Goal: Task Accomplishment & Management: Manage account settings

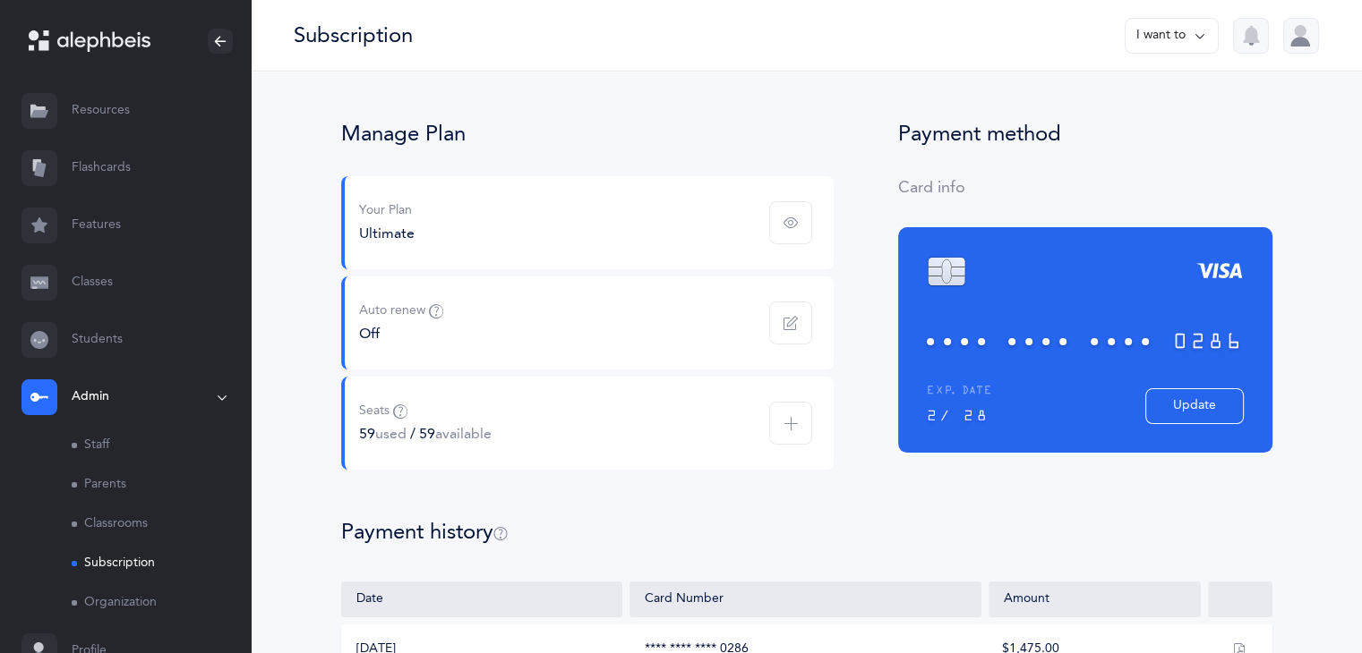
click at [90, 40] on icon at bounding box center [103, 41] width 93 height 21
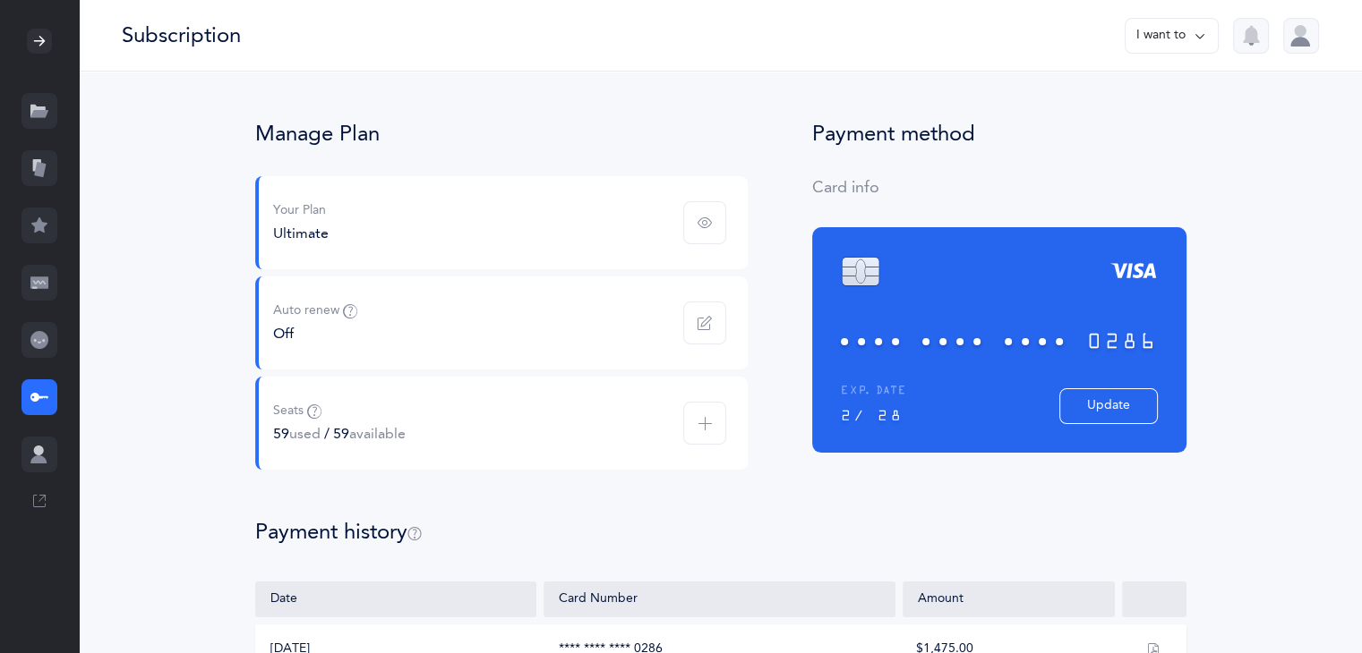
click at [61, 27] on div at bounding box center [39, 41] width 79 height 82
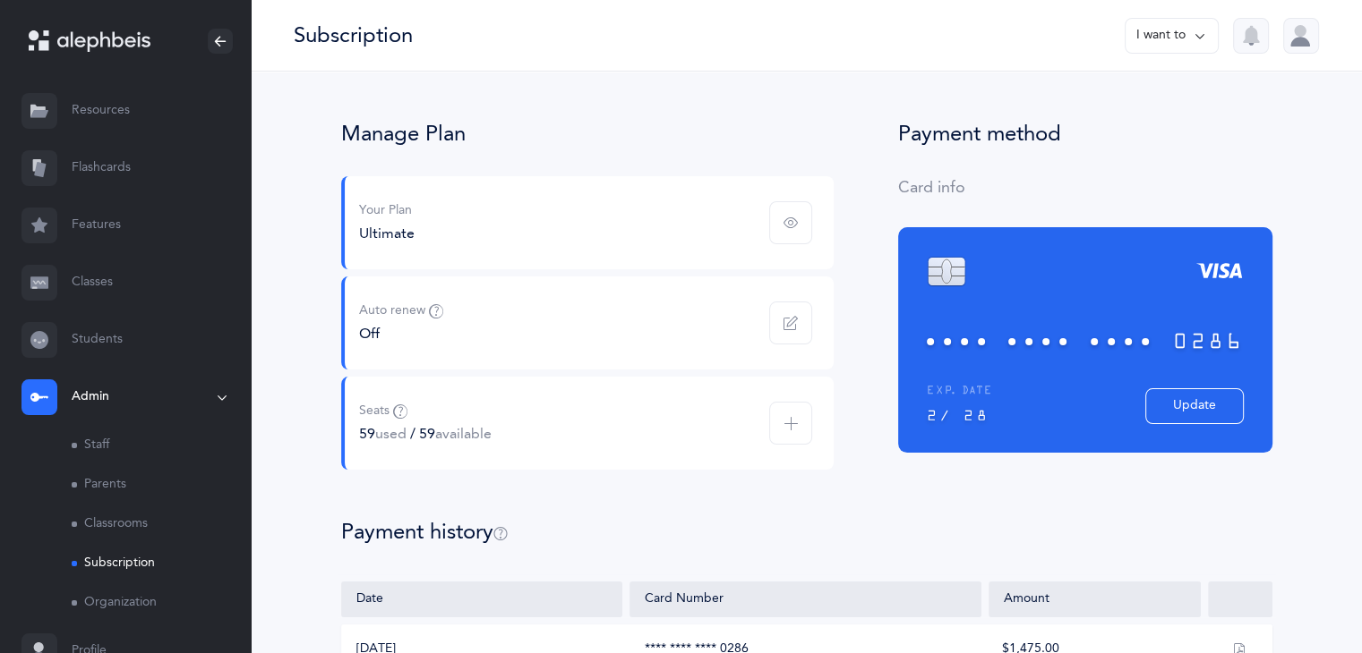
click at [65, 117] on link "Resources" at bounding box center [125, 110] width 251 height 57
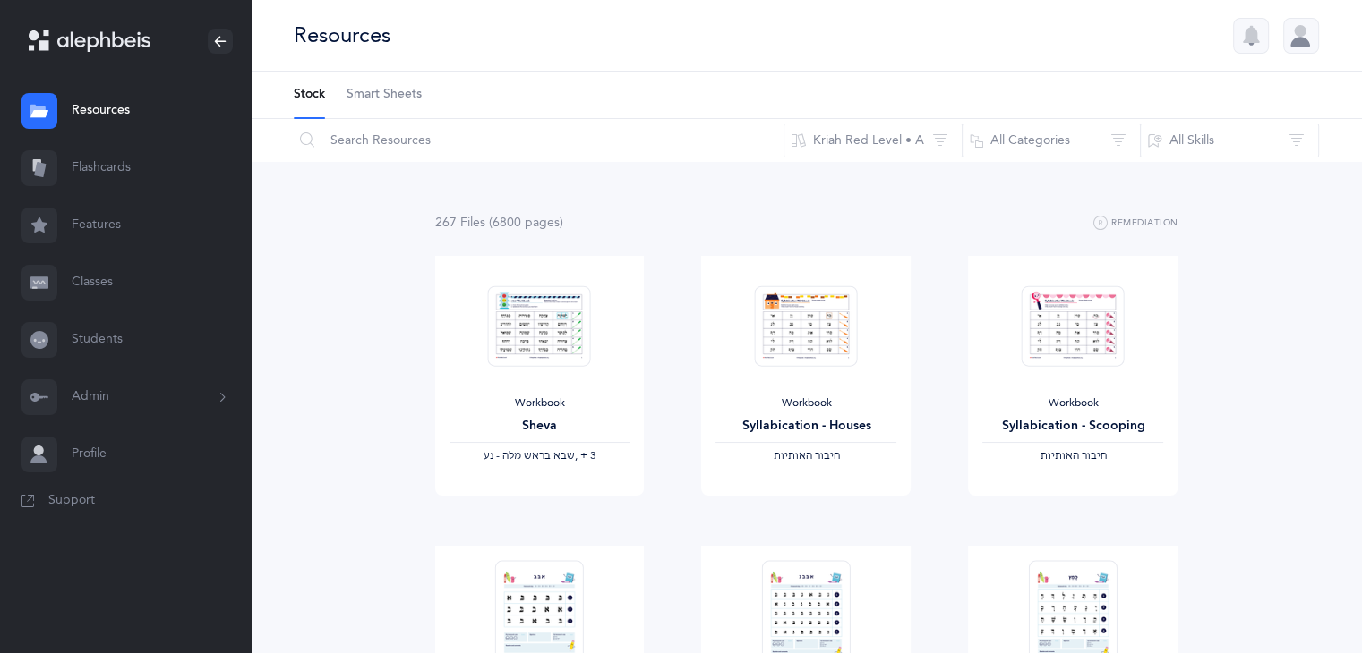
click at [391, 92] on span "Smart Sheets" at bounding box center [383, 95] width 75 height 18
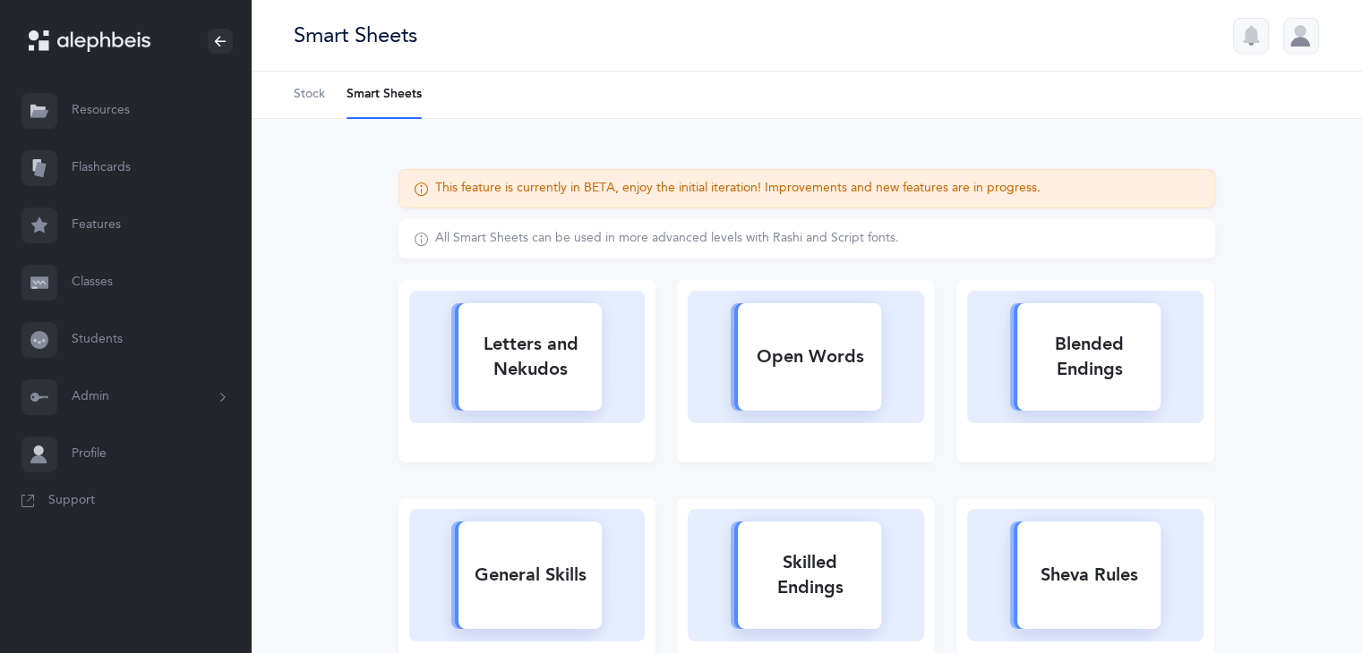
click at [585, 371] on div "Letters and Nekudos" at bounding box center [529, 357] width 143 height 72
select select
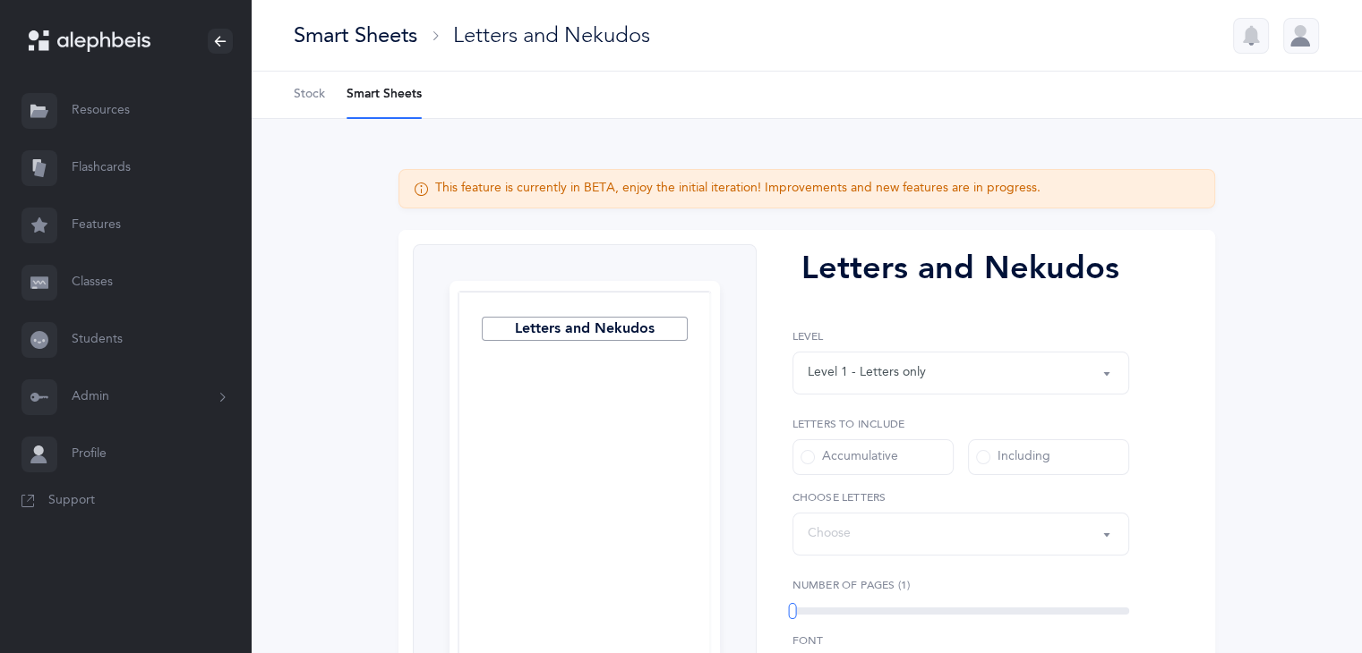
select select "27"
click at [948, 370] on div "Level 1 - Letters only" at bounding box center [960, 373] width 306 height 30
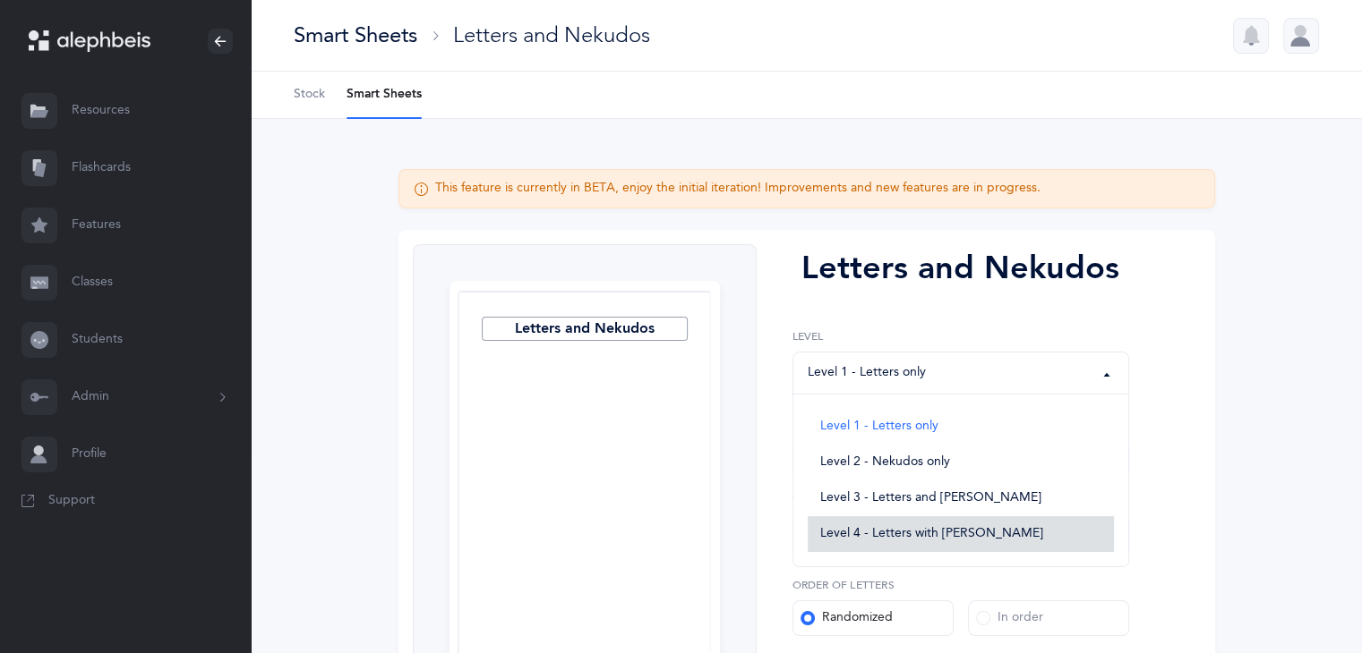
drag, startPoint x: 955, startPoint y: 542, endPoint x: 949, endPoint y: 534, distance: 9.5
click at [954, 542] on link "Level 4 - Letters with [PERSON_NAME]" at bounding box center [960, 534] width 306 height 36
select select "4"
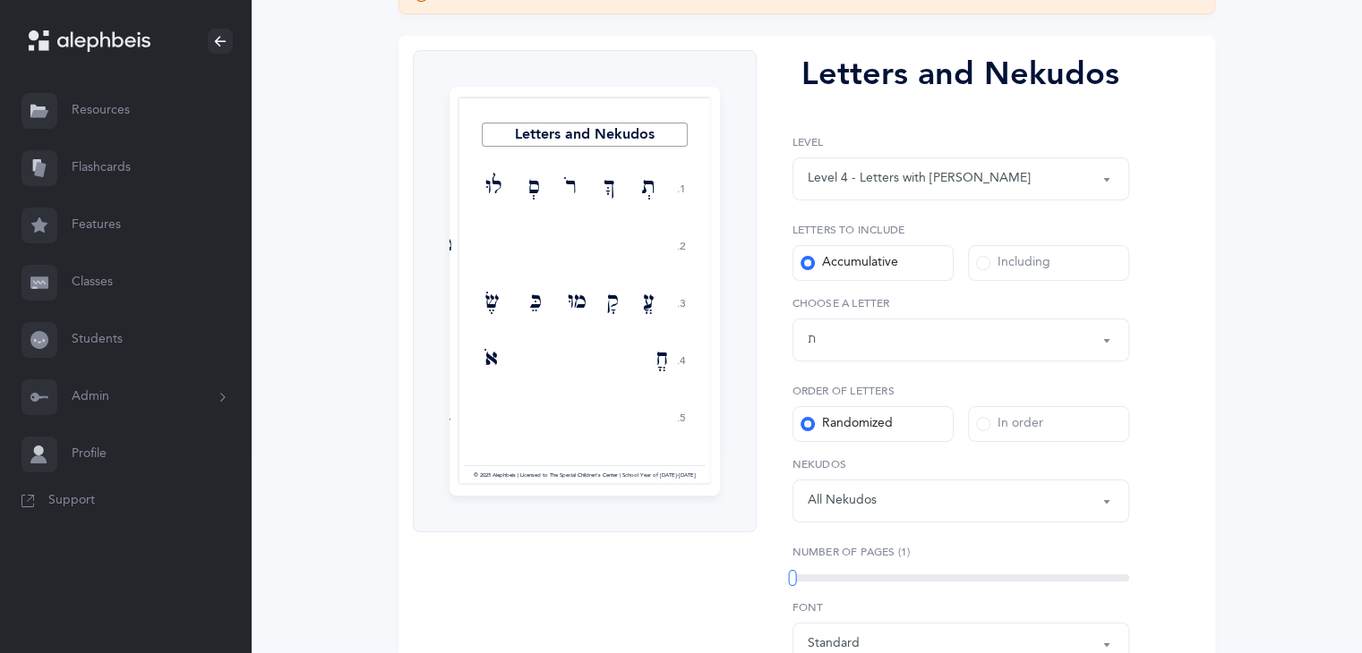
scroll to position [199, 0]
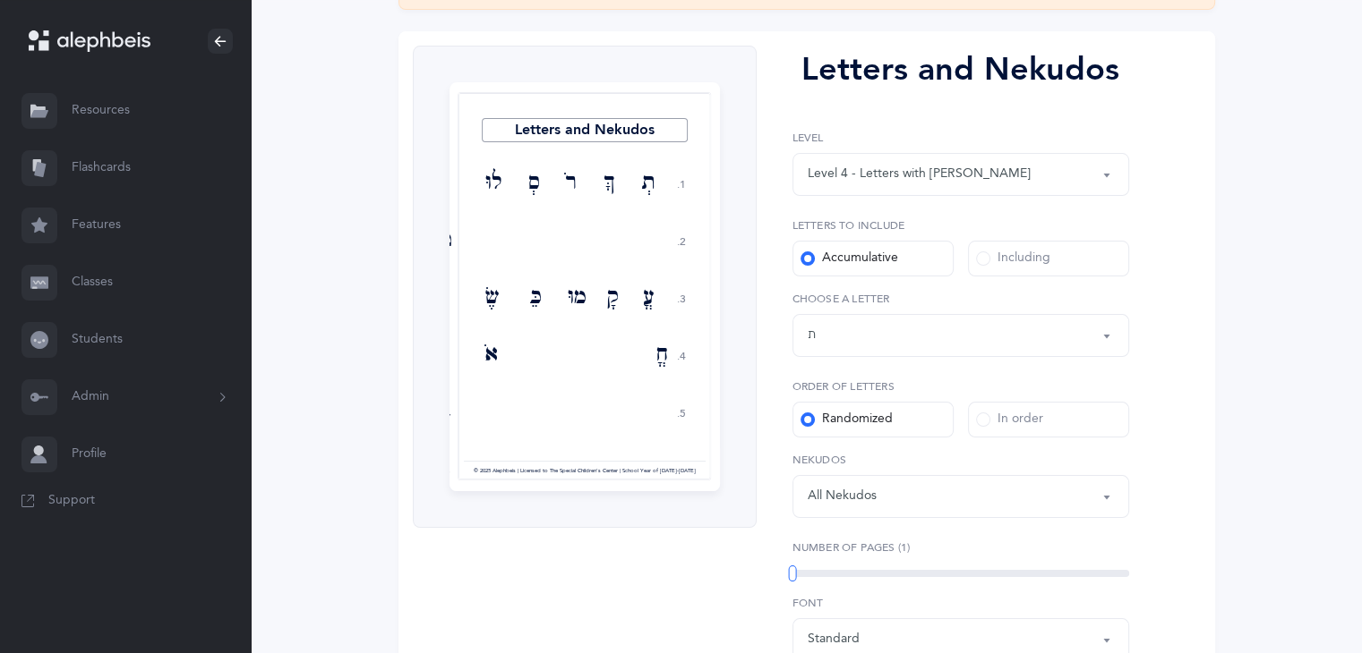
click at [947, 491] on div "All Nekudos" at bounding box center [960, 497] width 306 height 30
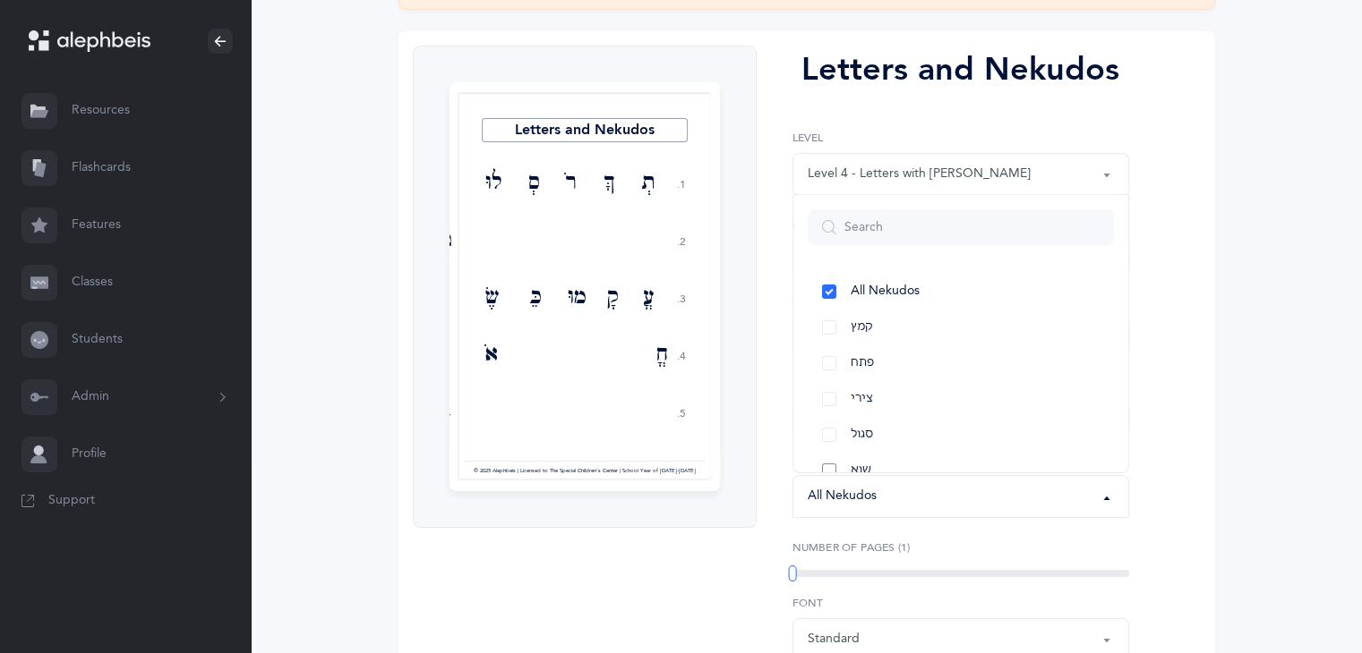
click at [824, 468] on link "שוא" at bounding box center [960, 471] width 306 height 36
select select "32"
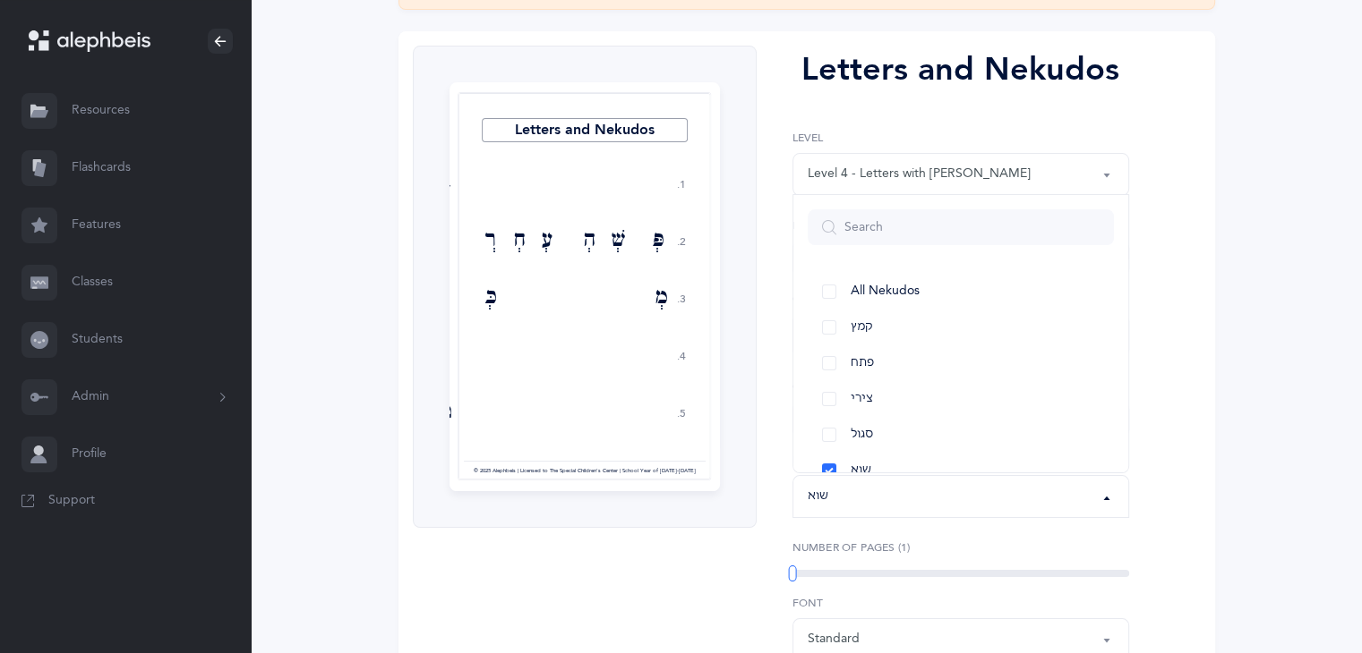
click at [1196, 400] on div "Letters and Nekudos 1. 2. 3. 4. 5. בְ פְּ שְׁ הְ עְ [GEOGRAPHIC_DATA] רְ [GEOGR…" at bounding box center [806, 433] width 816 height 804
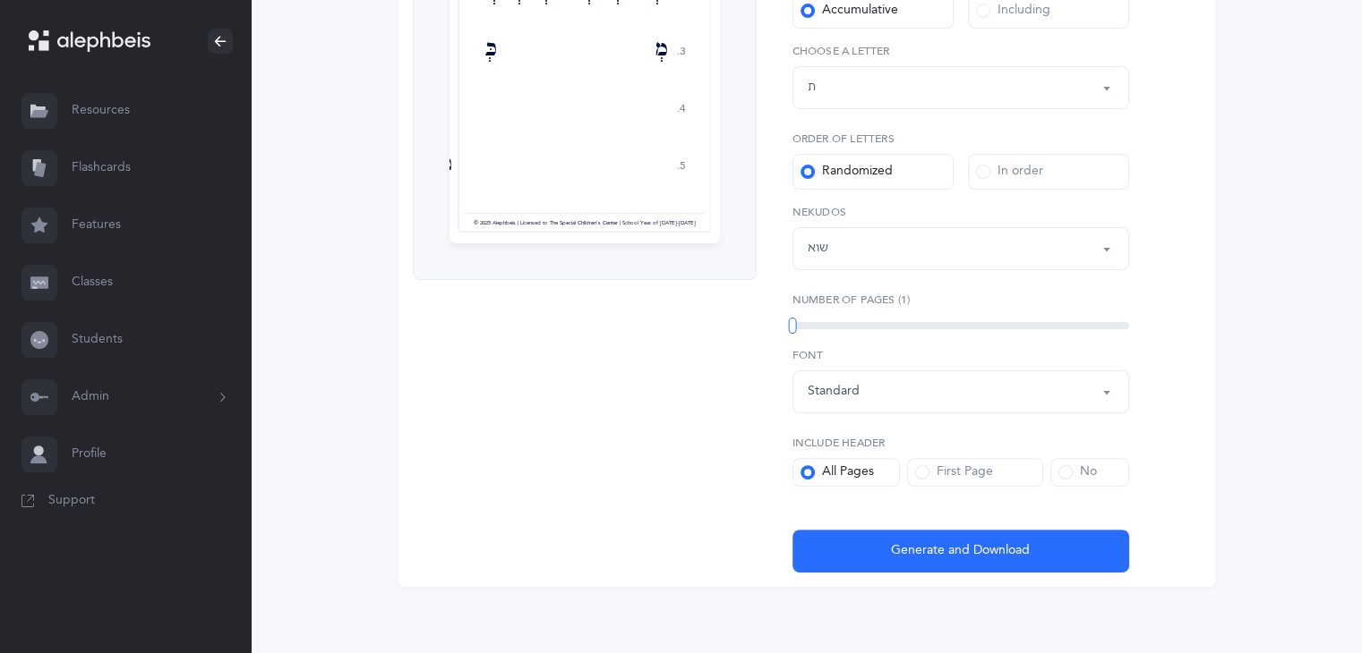
scroll to position [451, 0]
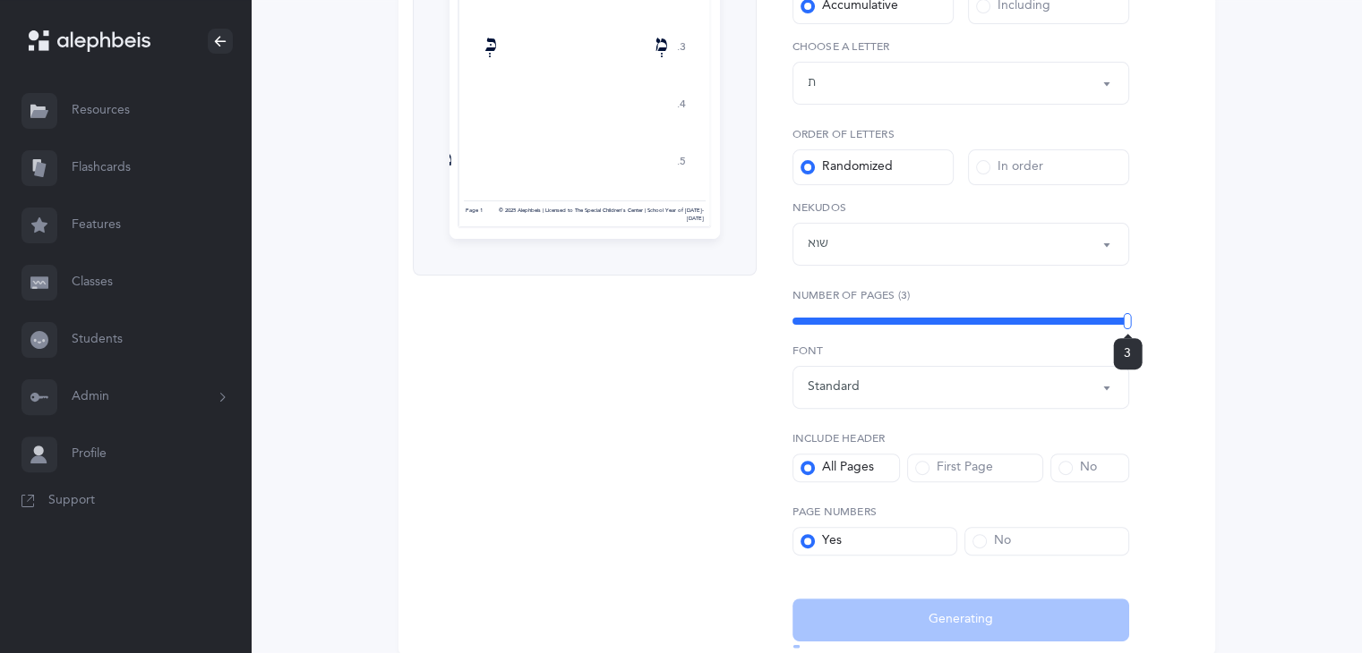
click at [1127, 320] on div "3" at bounding box center [960, 321] width 337 height 7
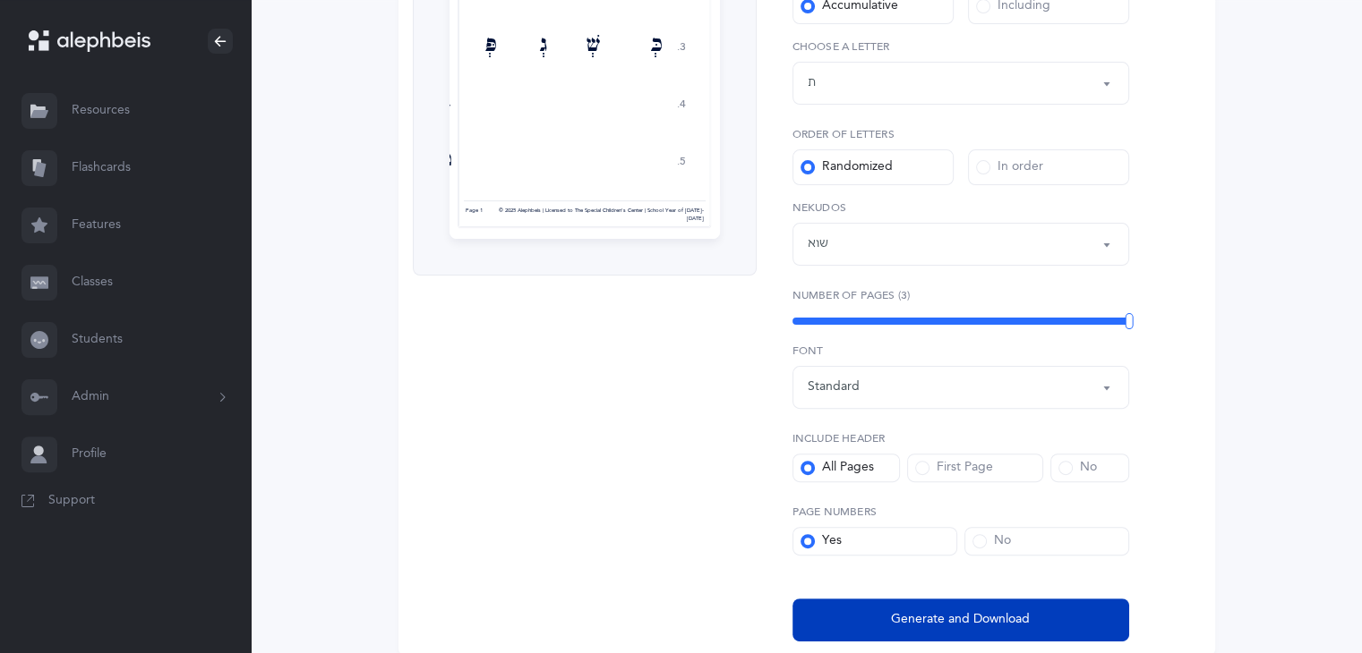
click at [977, 621] on span "Generate and Download" at bounding box center [960, 619] width 139 height 19
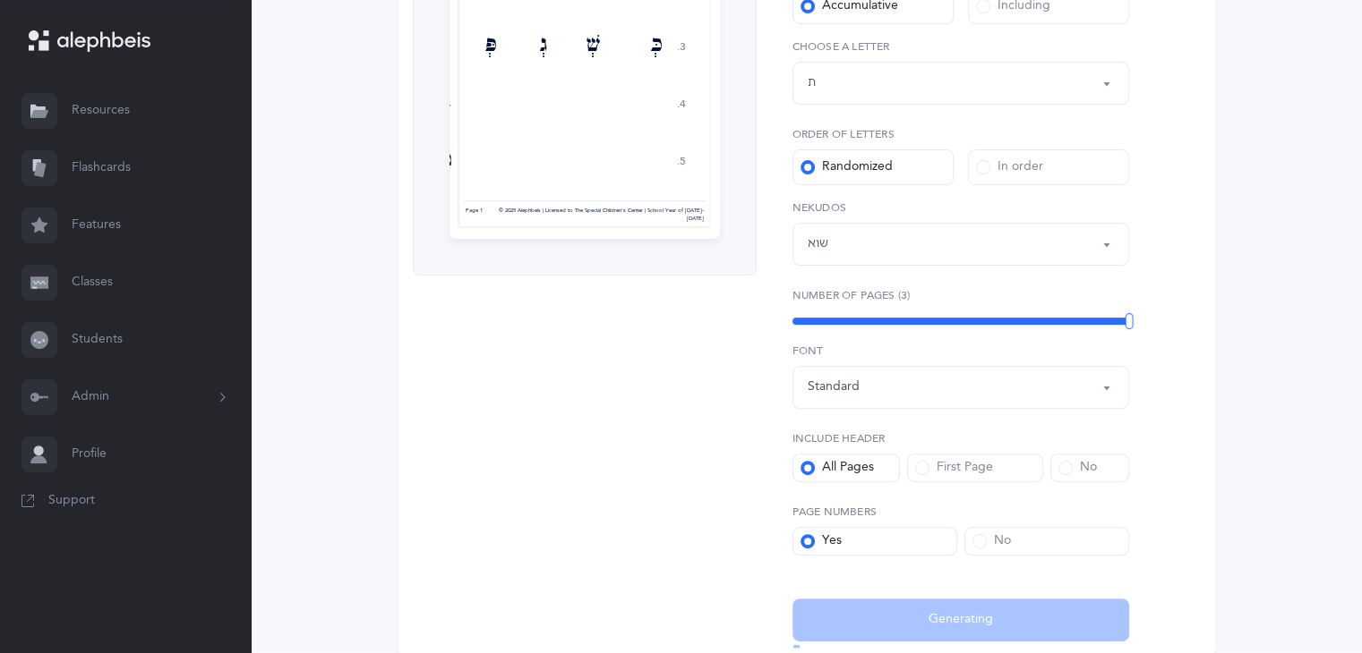
select select "4"
select select "27"
select select "32"
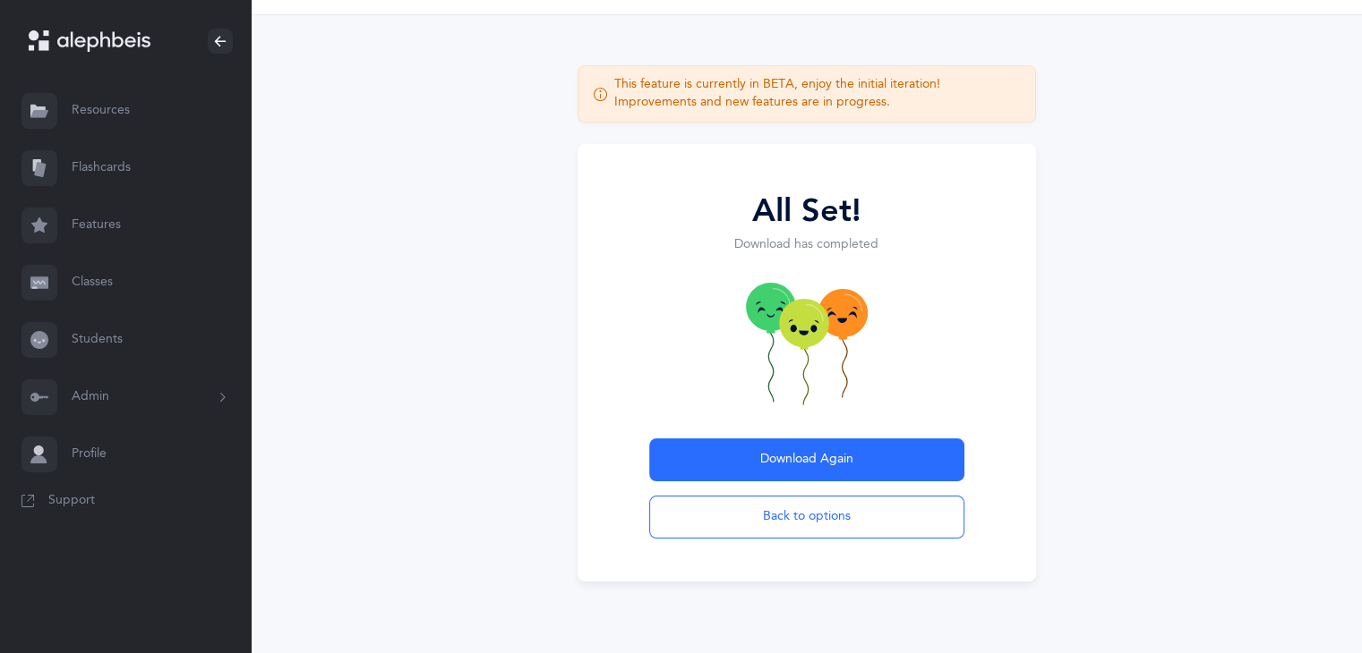
scroll to position [56, 0]
click at [762, 511] on button "Back to options" at bounding box center [806, 517] width 315 height 43
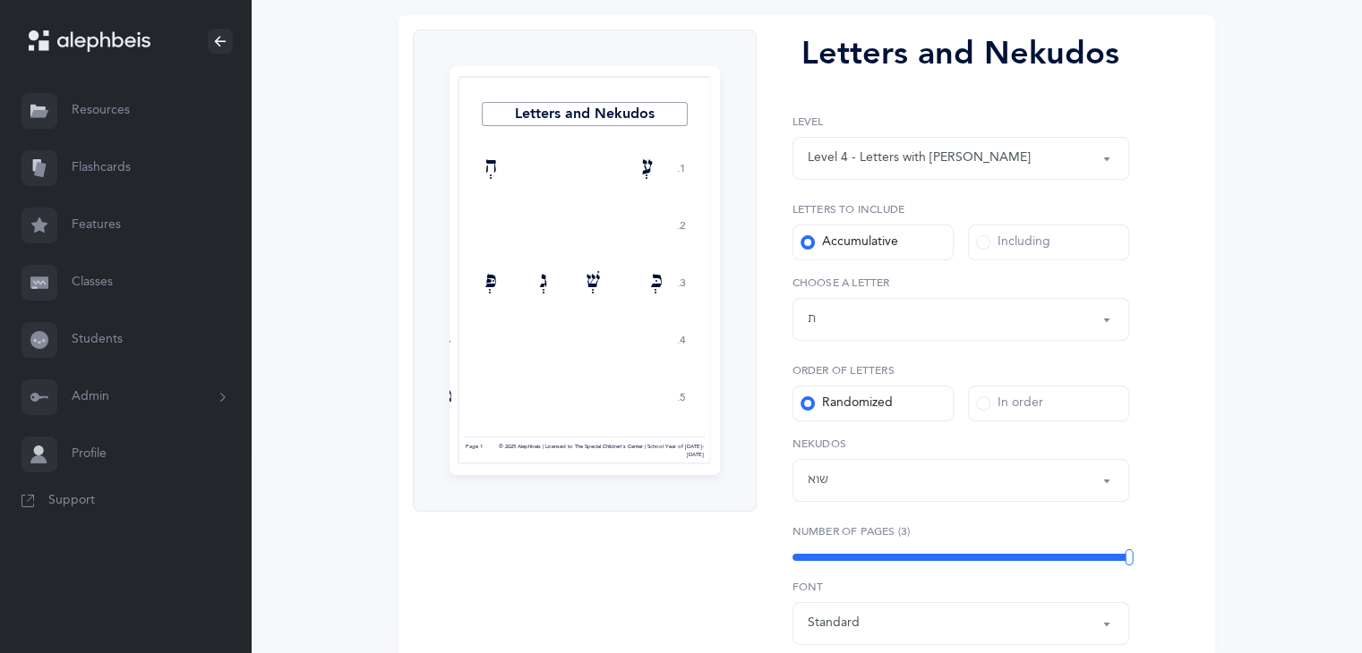
scroll to position [235, 0]
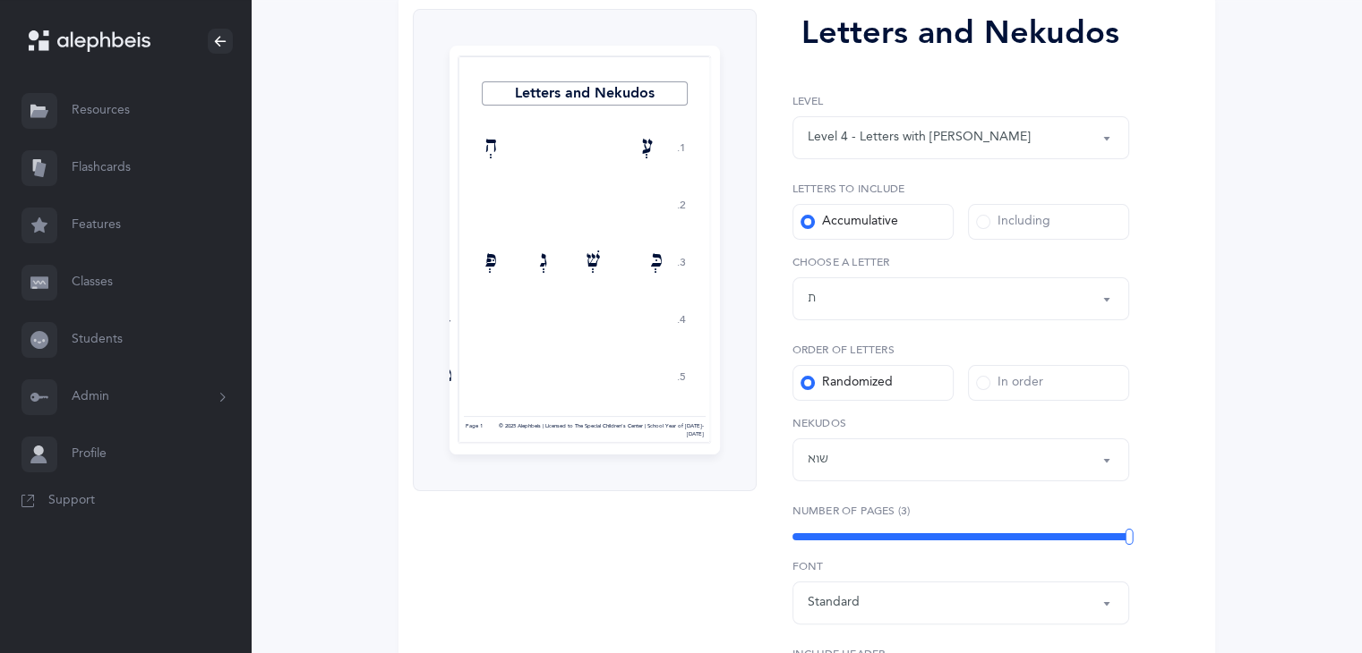
click at [952, 540] on div "3" at bounding box center [960, 537] width 337 height 14
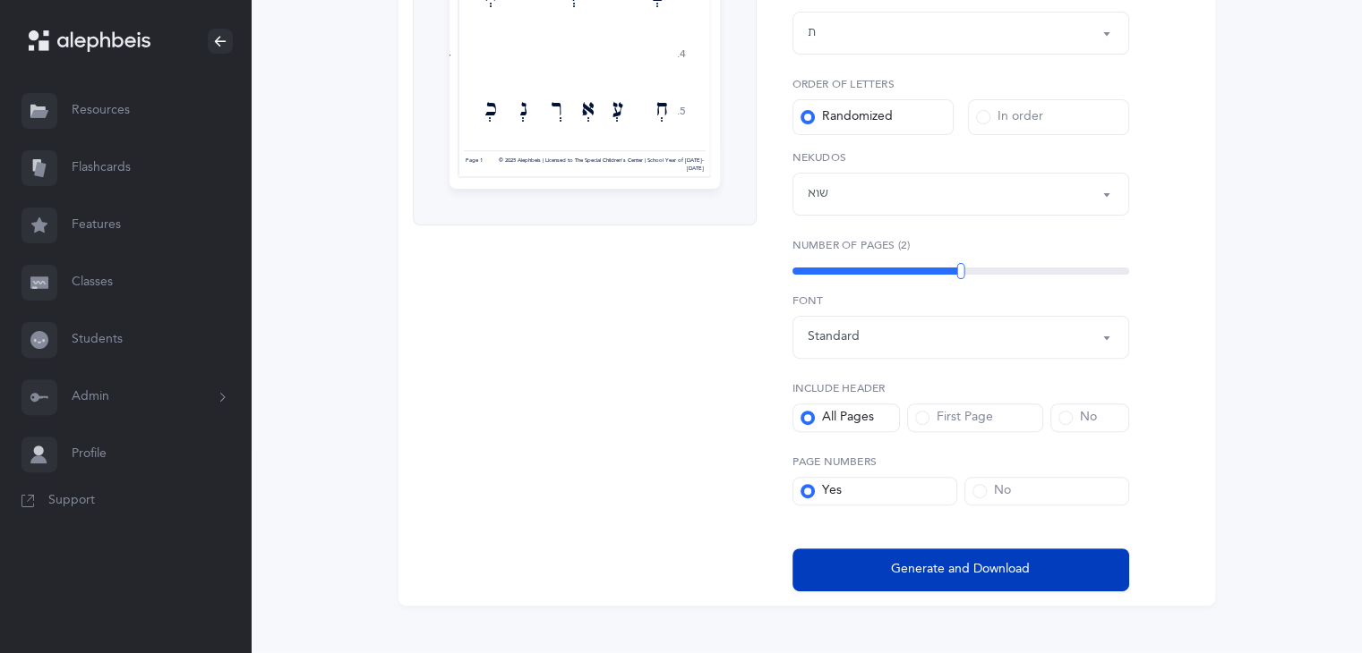
scroll to position [525, 0]
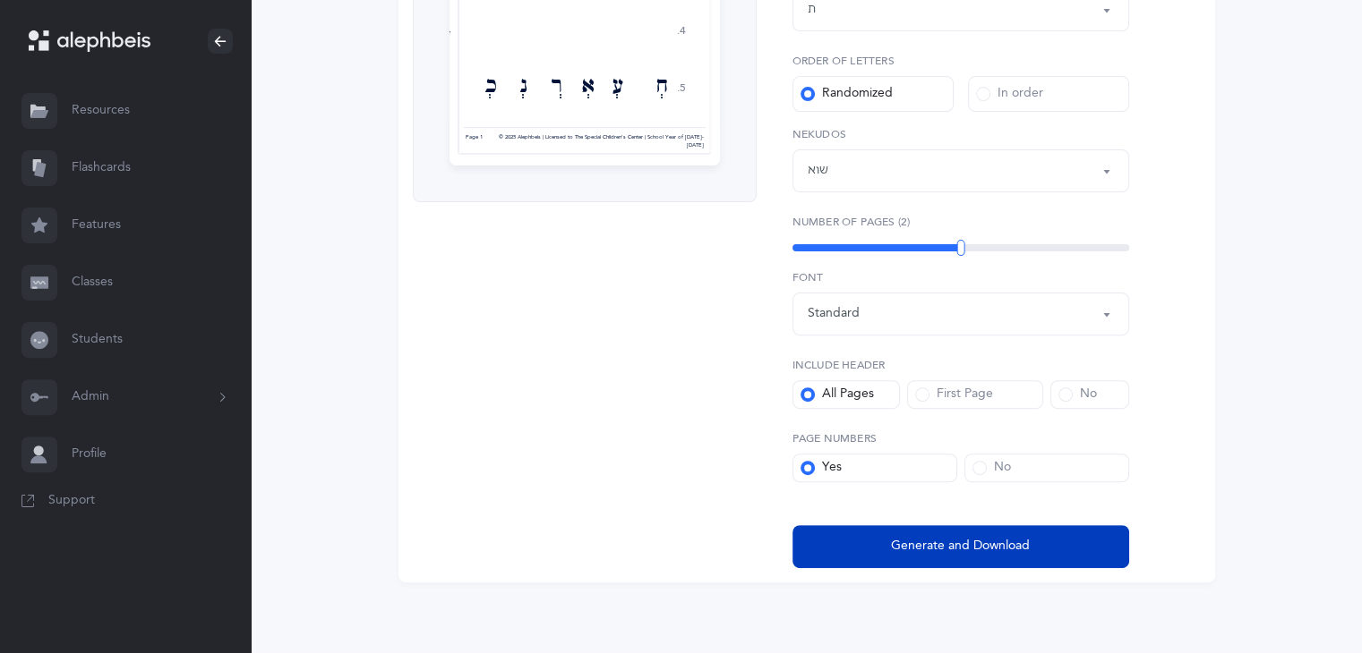
click at [978, 555] on span "Generate and Download" at bounding box center [960, 546] width 139 height 19
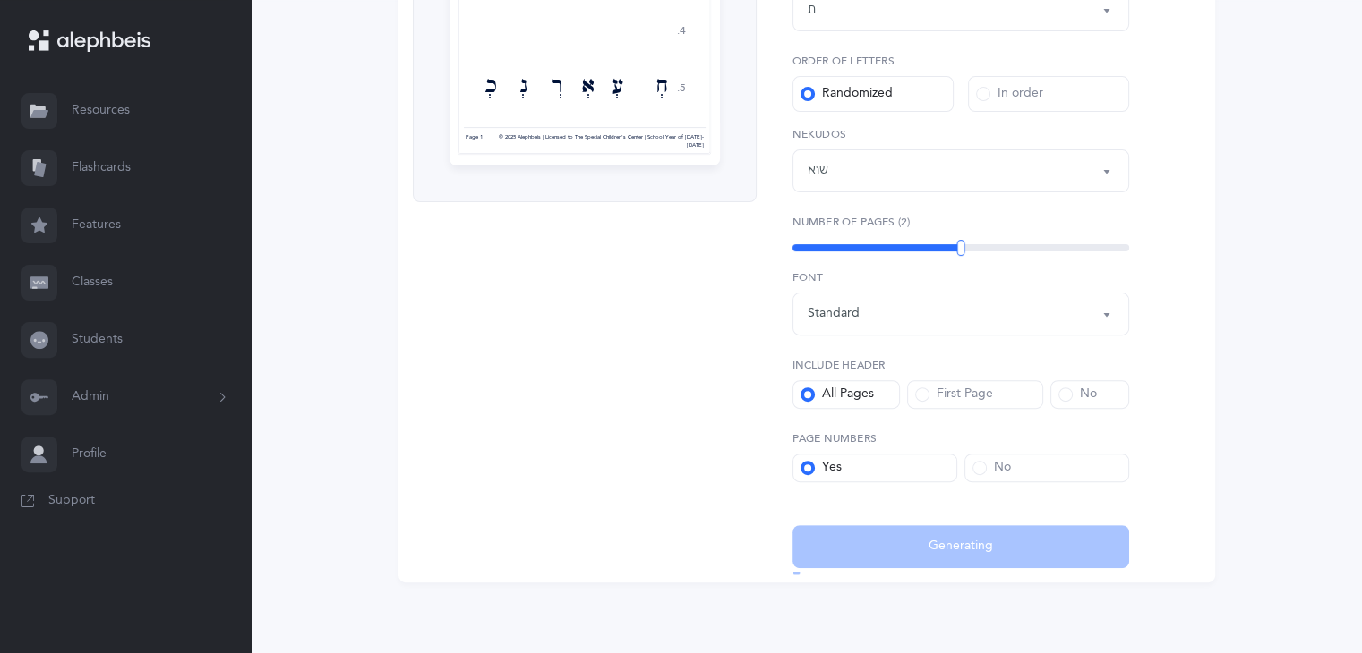
select select "4"
select select "27"
select select "32"
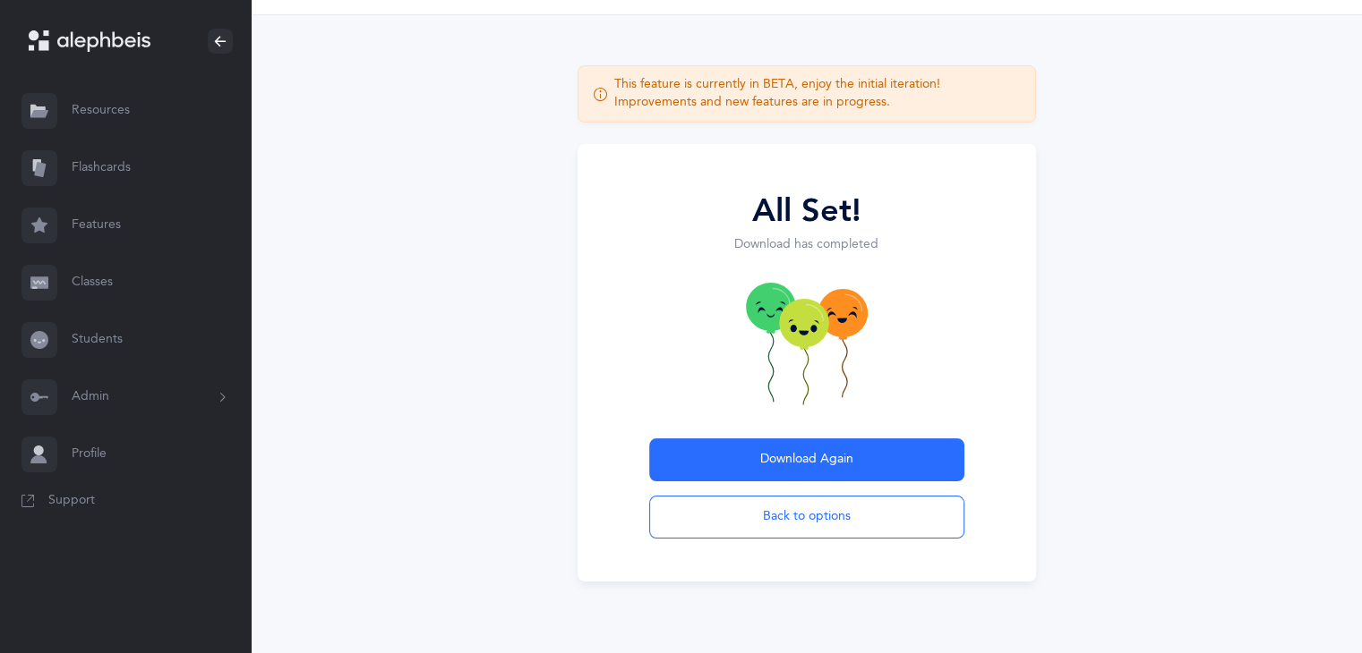
scroll to position [56, 0]
click at [113, 394] on button "Admin" at bounding box center [125, 397] width 251 height 57
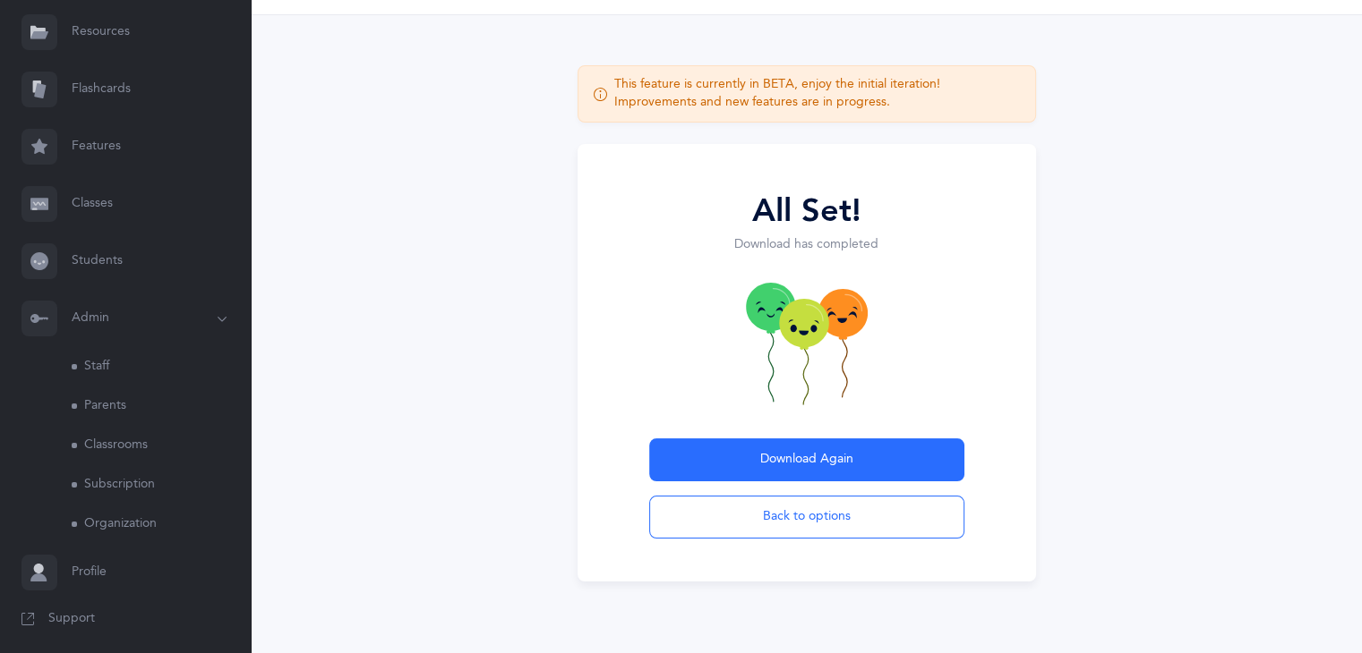
scroll to position [84, 0]
click at [95, 360] on link "Staff" at bounding box center [161, 361] width 179 height 39
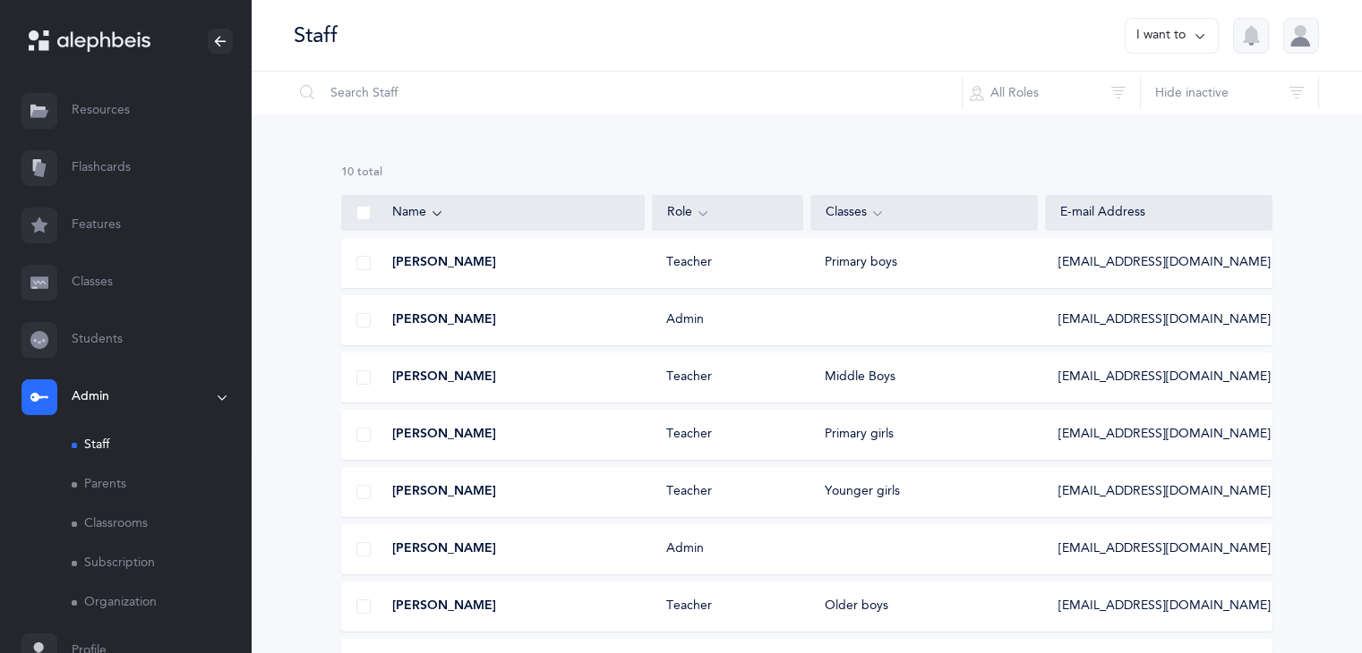
click at [449, 367] on div "Miss Brocha Horowitz Teacher Middle Boys Brochah@thecenternj.org" at bounding box center [806, 378] width 931 height 50
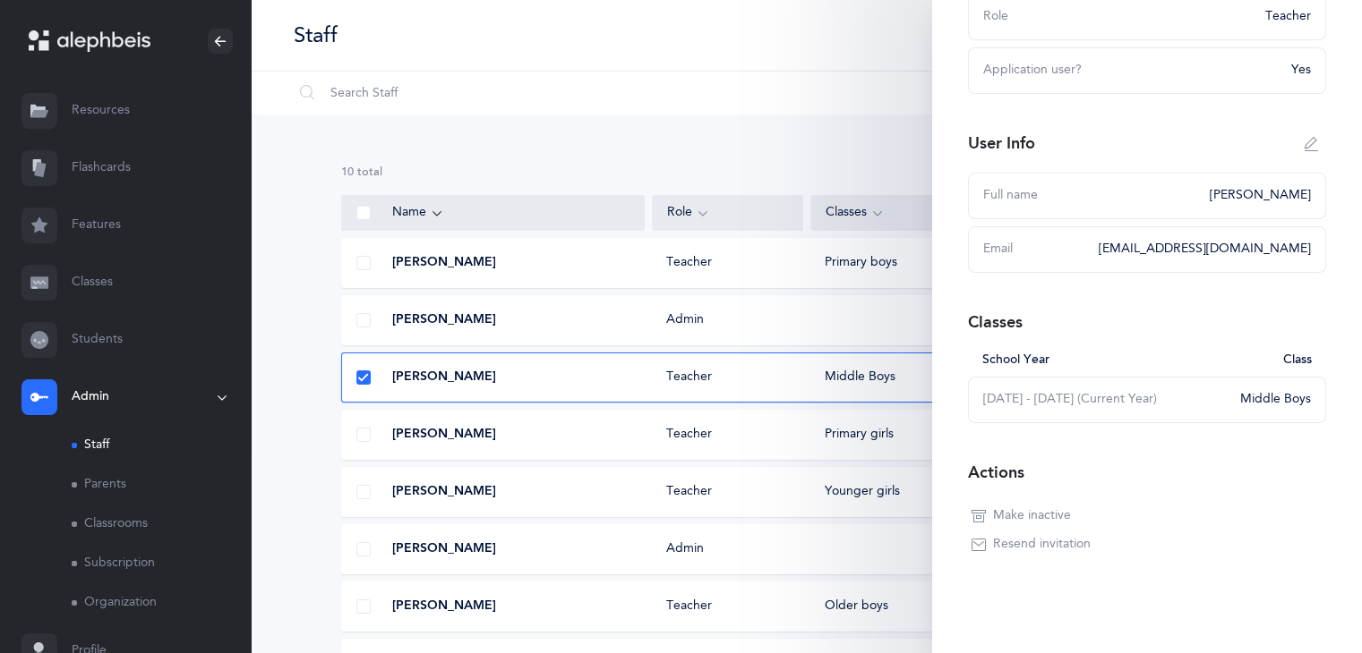
scroll to position [156, 0]
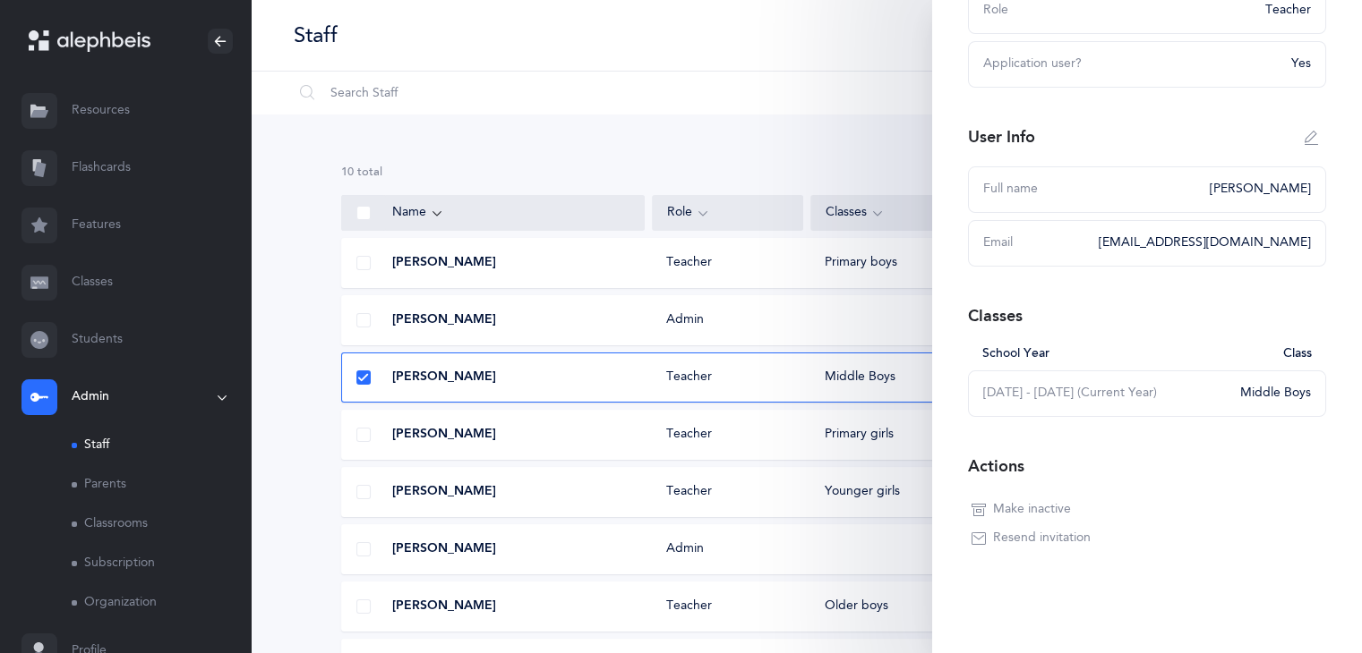
click at [1036, 539] on span "Resend invitation" at bounding box center [1042, 539] width 98 height 18
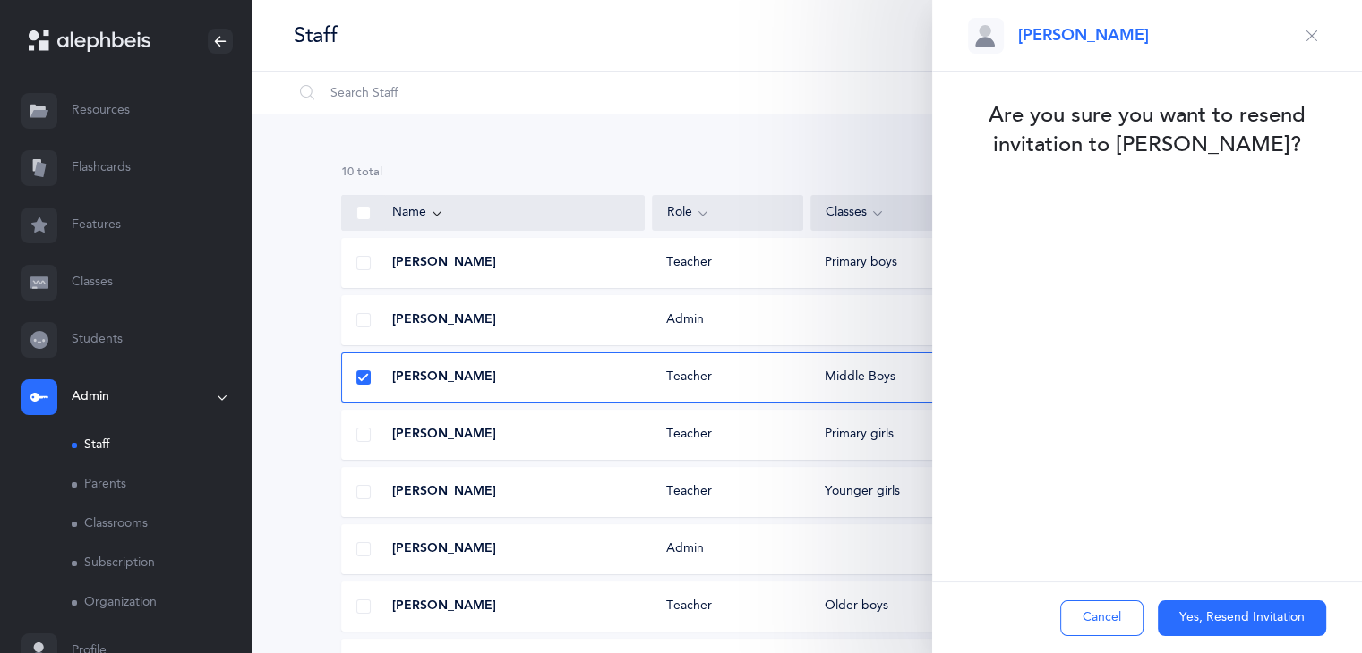
click at [1221, 619] on button "Yes, Resend Invitation" at bounding box center [1241, 619] width 168 height 36
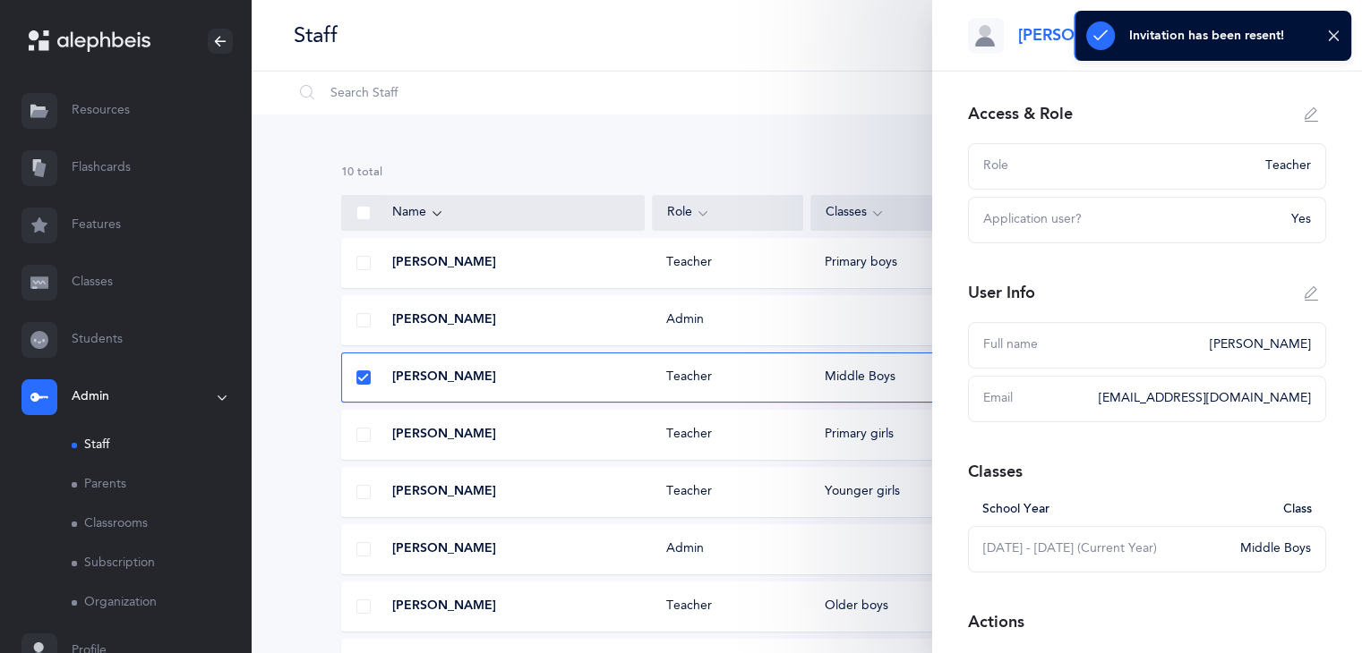
click at [442, 440] on span "[PERSON_NAME]" at bounding box center [444, 435] width 104 height 18
click at [442, 441] on span "[PERSON_NAME]" at bounding box center [444, 435] width 104 height 18
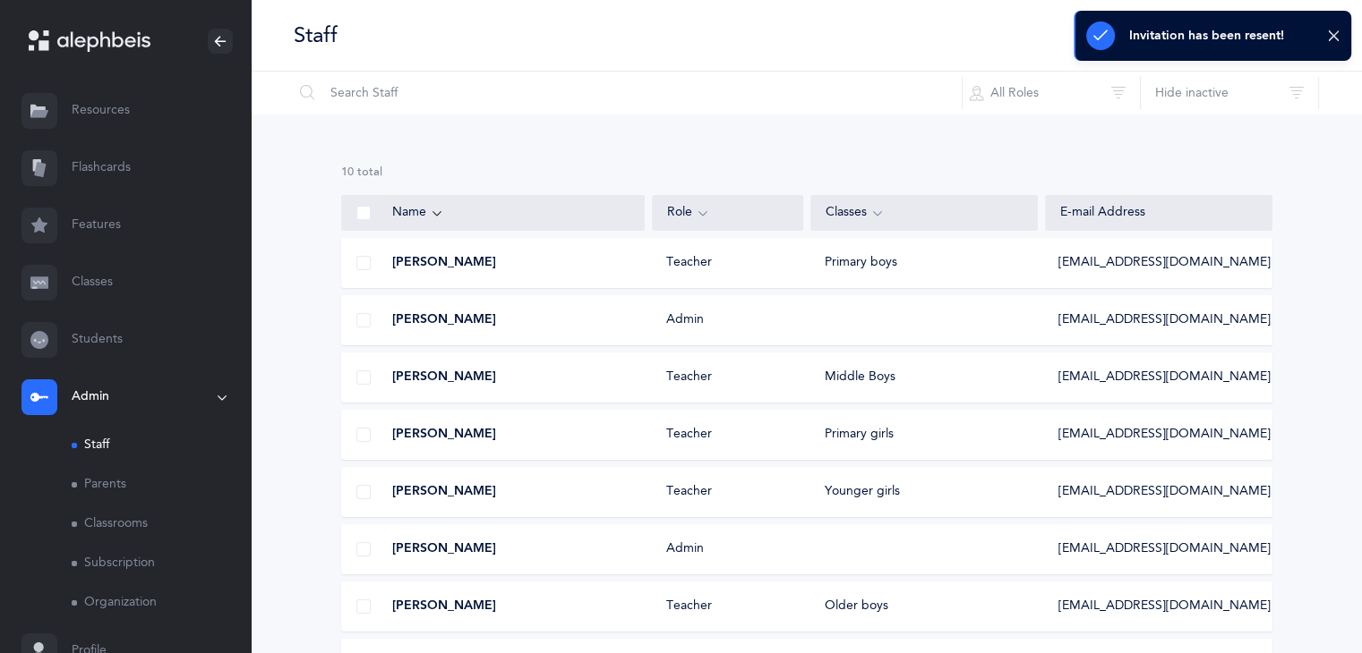
click at [457, 445] on div "Mrs. Gila Krupnik Teacher Primary girls gilak@thecenternj.org" at bounding box center [806, 435] width 931 height 50
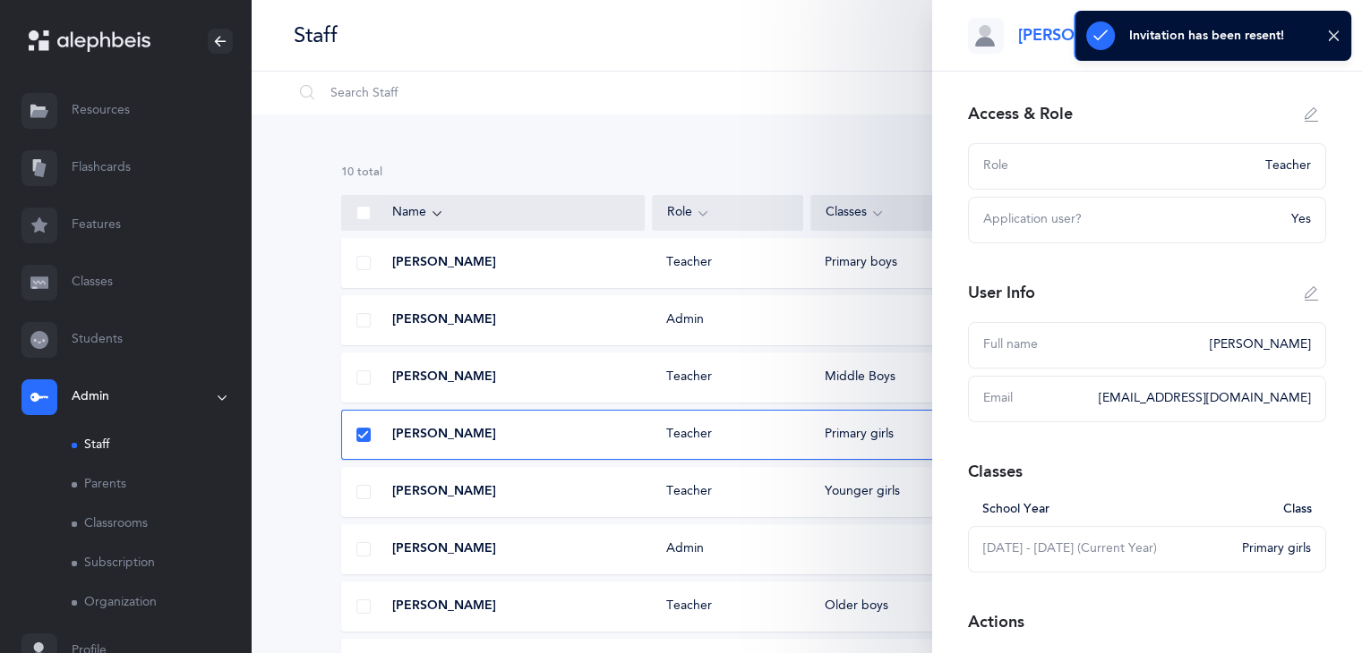
click at [457, 445] on div "Mrs. Gila Krupnik Teacher Primary girls gilak@thecenternj.org" at bounding box center [806, 435] width 931 height 50
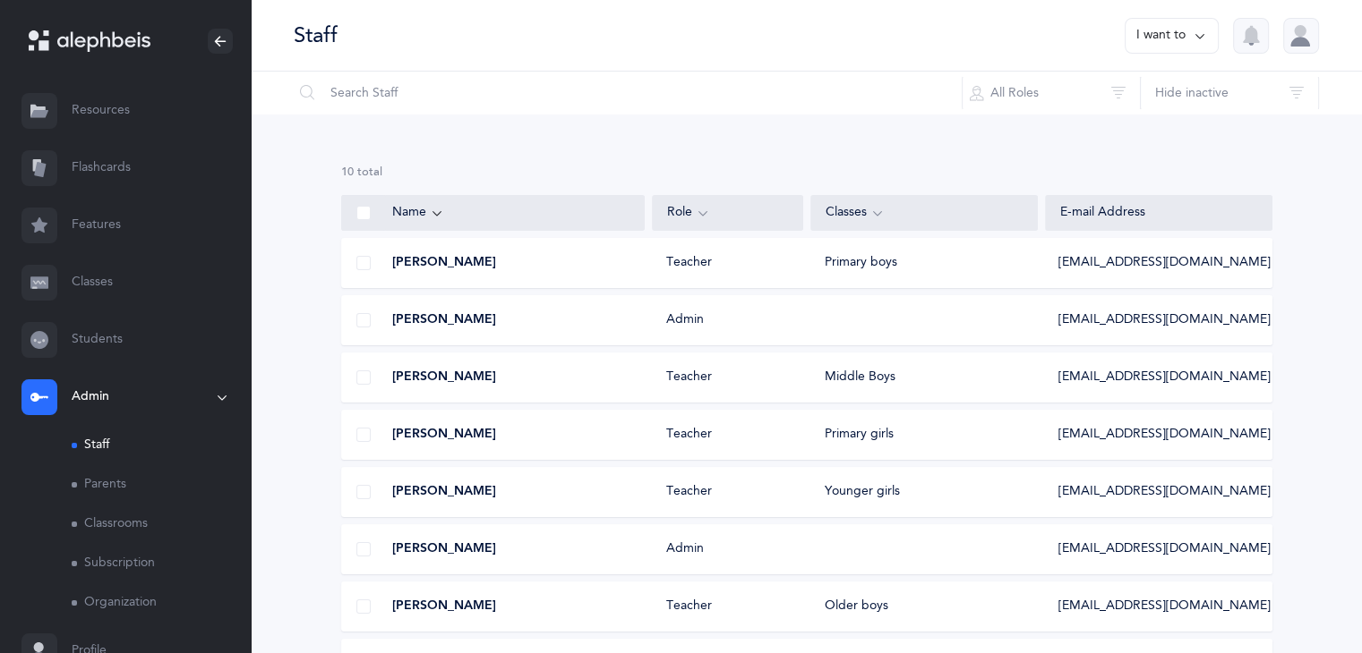
click at [562, 422] on div "Mrs. Gila Krupnik Teacher Primary girls gilak@thecenternj.org" at bounding box center [806, 435] width 931 height 50
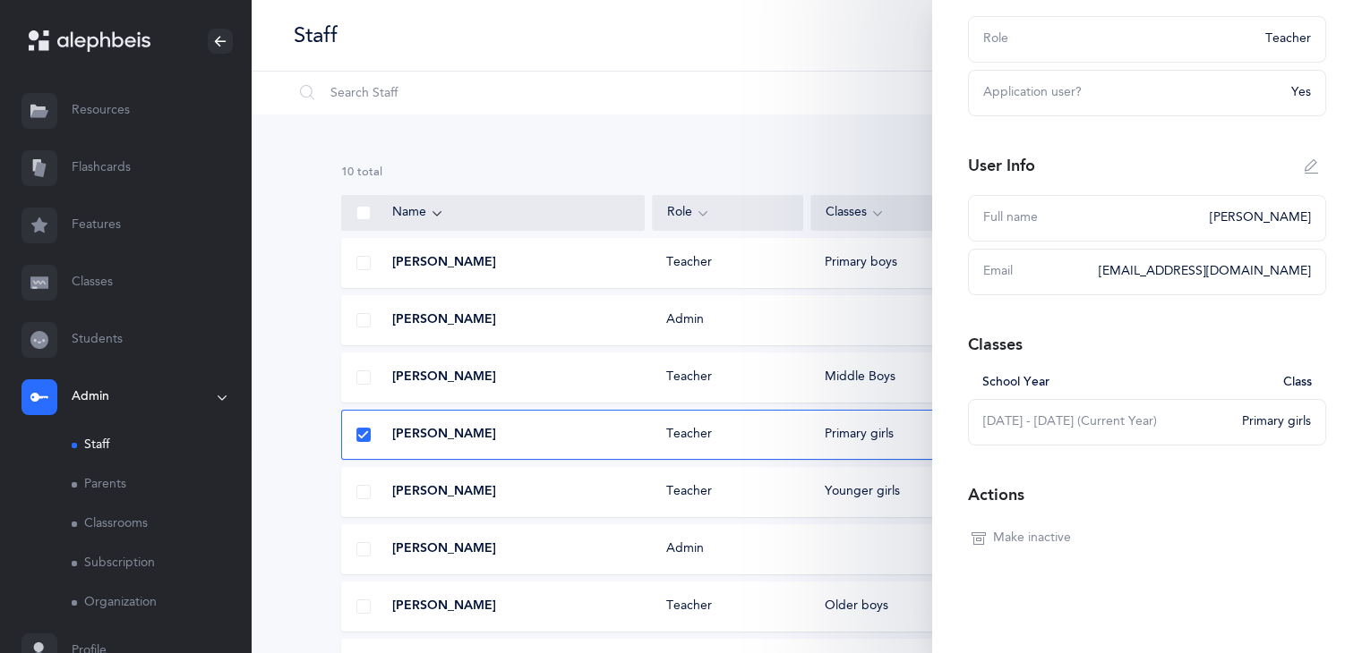
click at [320, 366] on div "10 results total Name Role Classes E-mail Address Mrs. Brocha Dembitzer Teacher…" at bounding box center [806, 499] width 1111 height 768
click at [360, 440] on span at bounding box center [363, 435] width 14 height 14
click at [0, 0] on input "checkbox" at bounding box center [0, 0] width 0 height 0
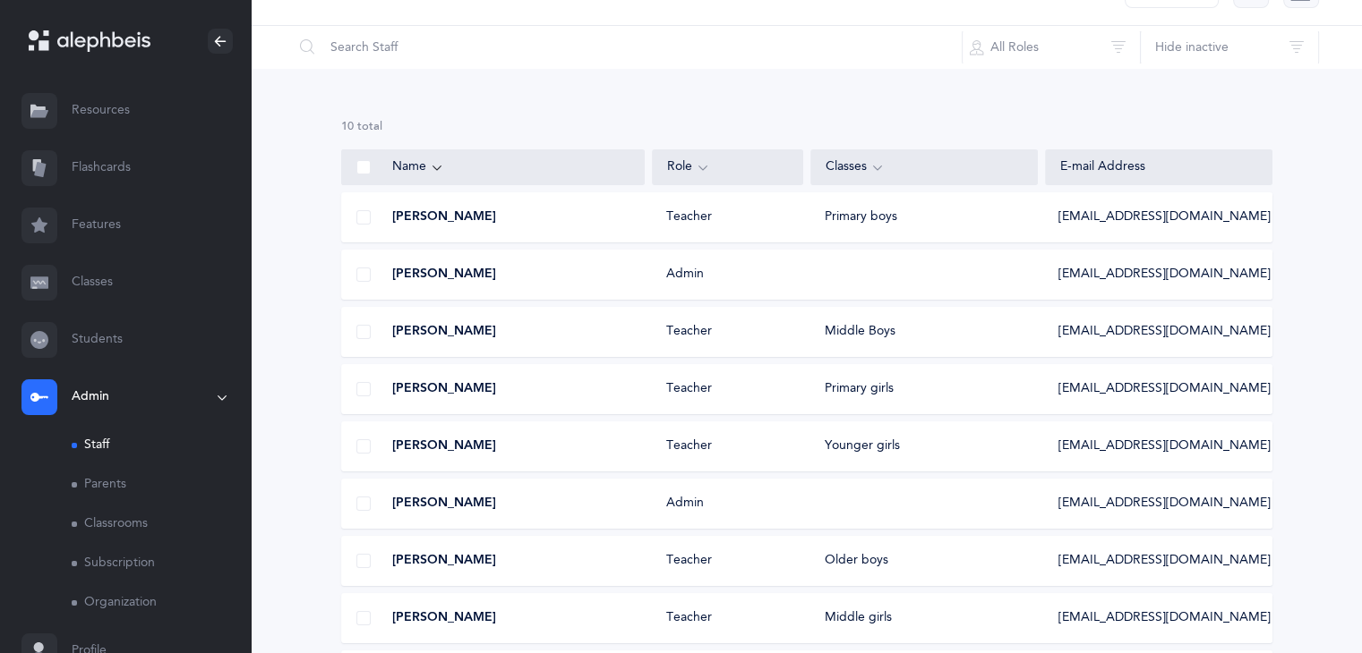
scroll to position [90, 0]
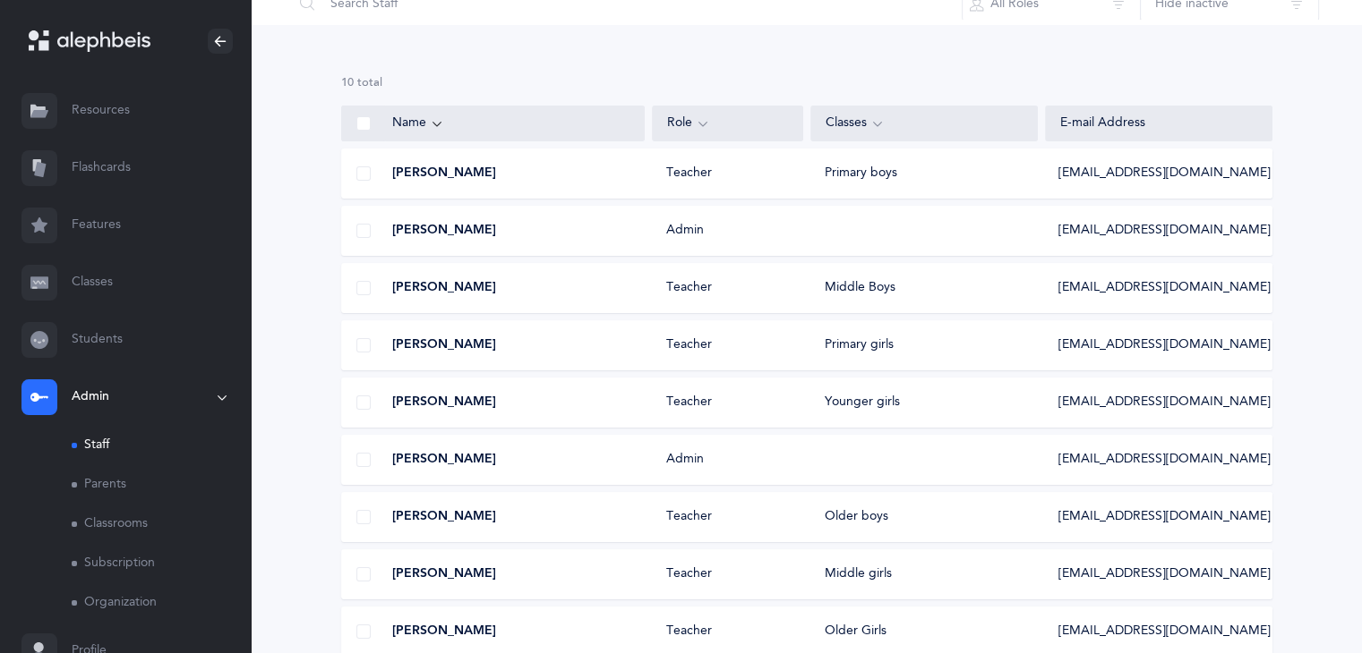
click at [433, 516] on span "[PERSON_NAME]" at bounding box center [444, 517] width 104 height 18
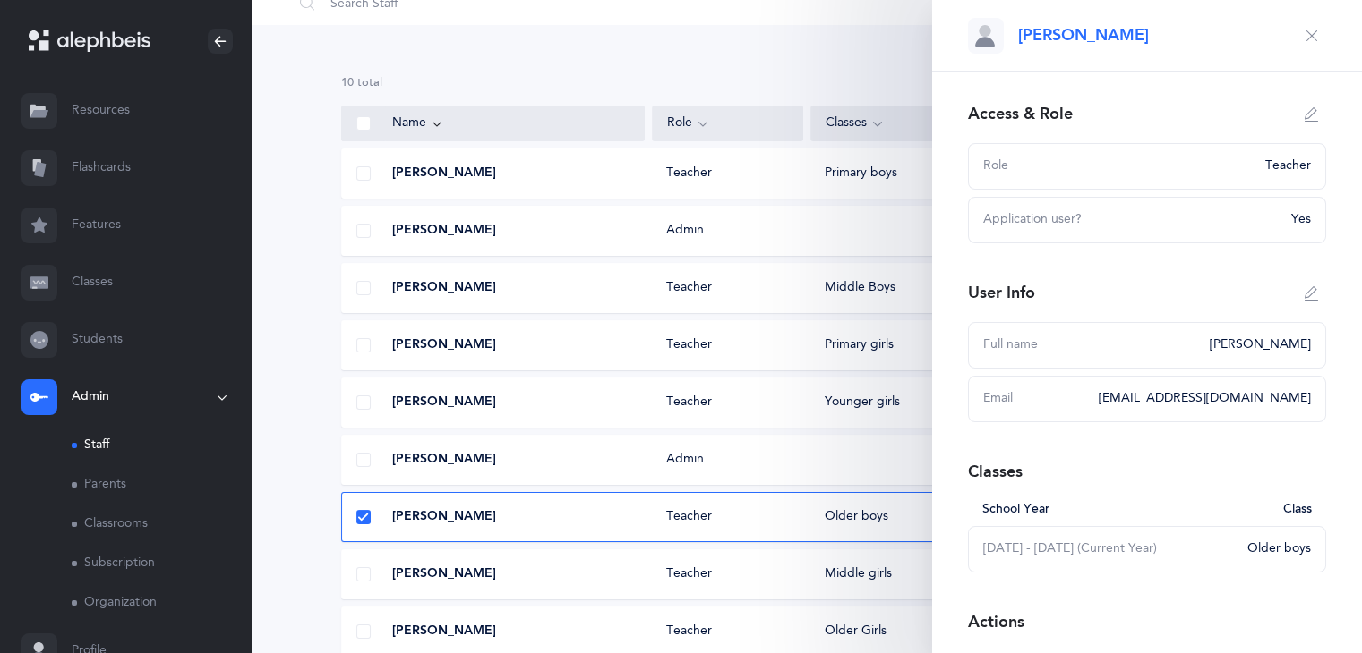
click at [433, 516] on span "[PERSON_NAME]" at bounding box center [444, 517] width 104 height 18
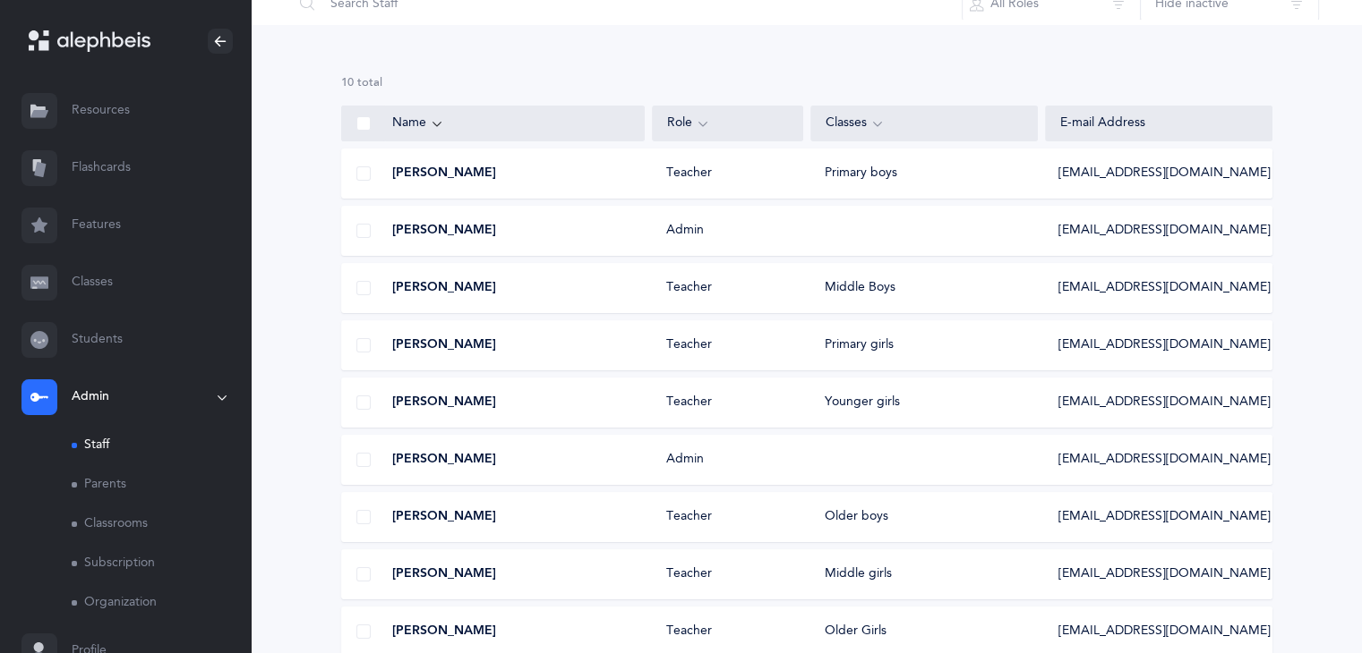
click at [570, 506] on div "Mrs. avigayil Spero Teacher Older boys aspero@thecenternj.org" at bounding box center [806, 517] width 931 height 50
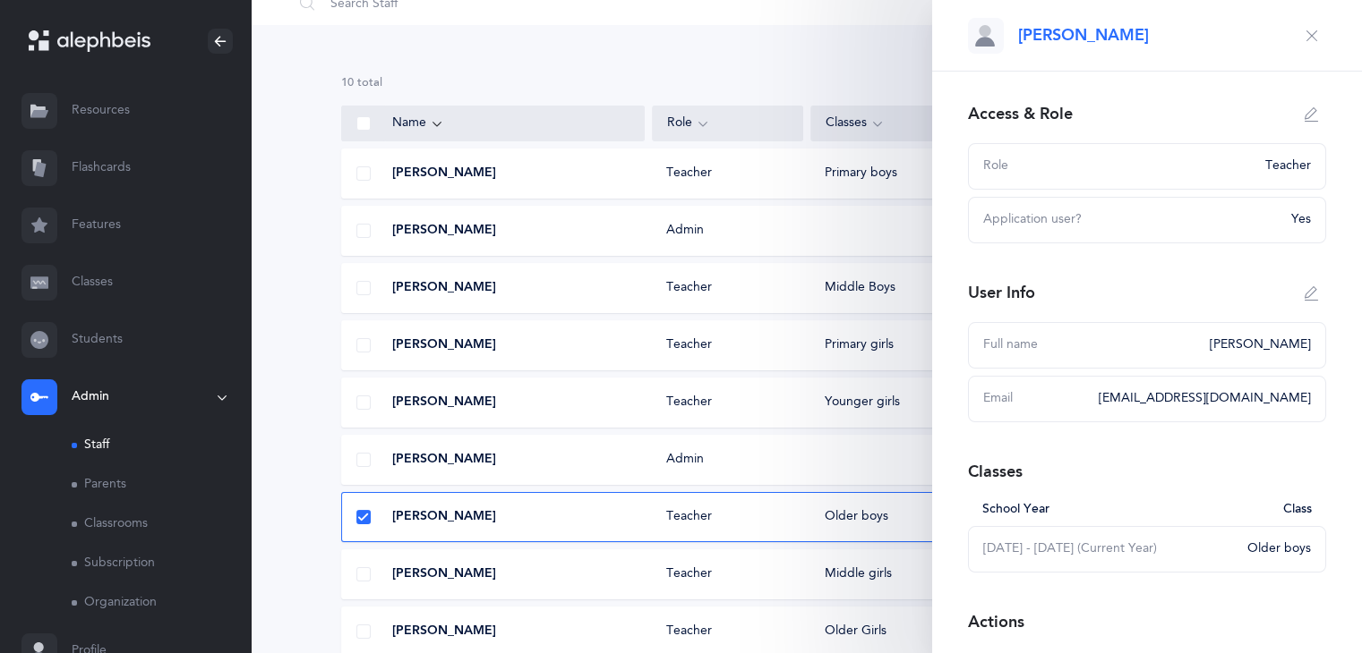
click at [569, 506] on div "Mrs. avigayil Spero Teacher Older boys aspero@thecenternj.org" at bounding box center [806, 517] width 931 height 50
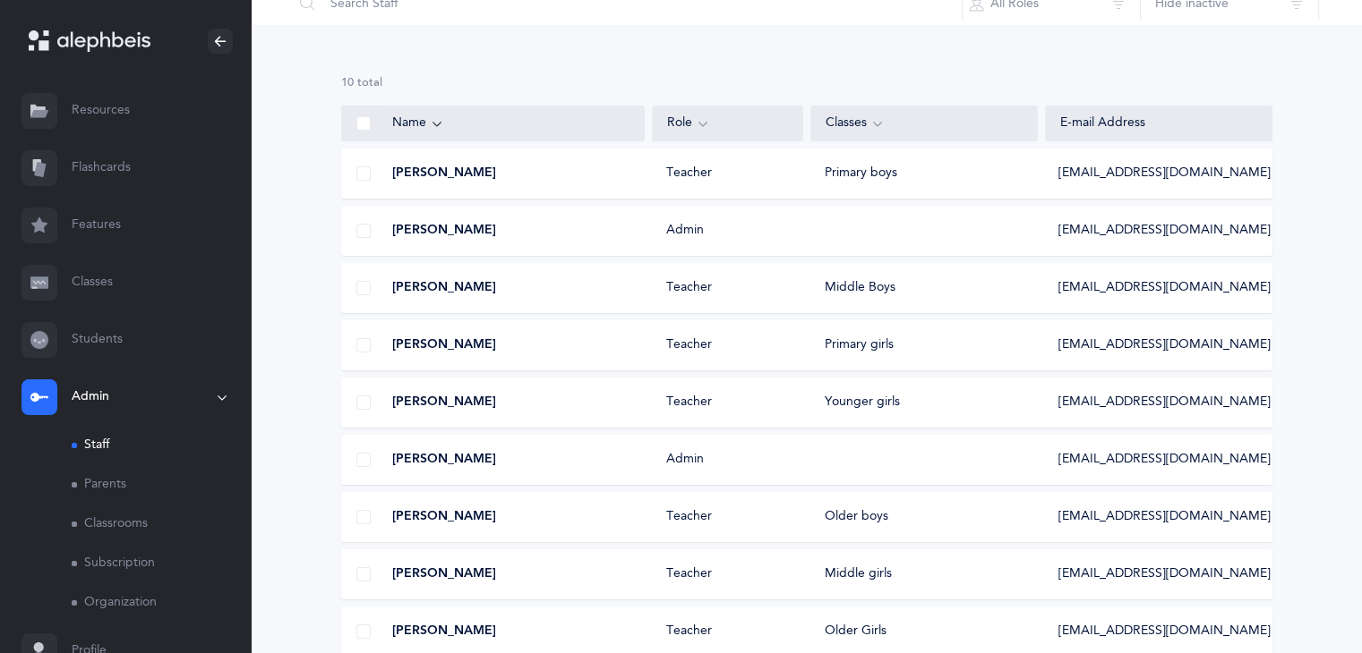
click at [569, 506] on div "Mrs. avigayil Spero Teacher Older boys aspero@thecenternj.org" at bounding box center [806, 517] width 931 height 50
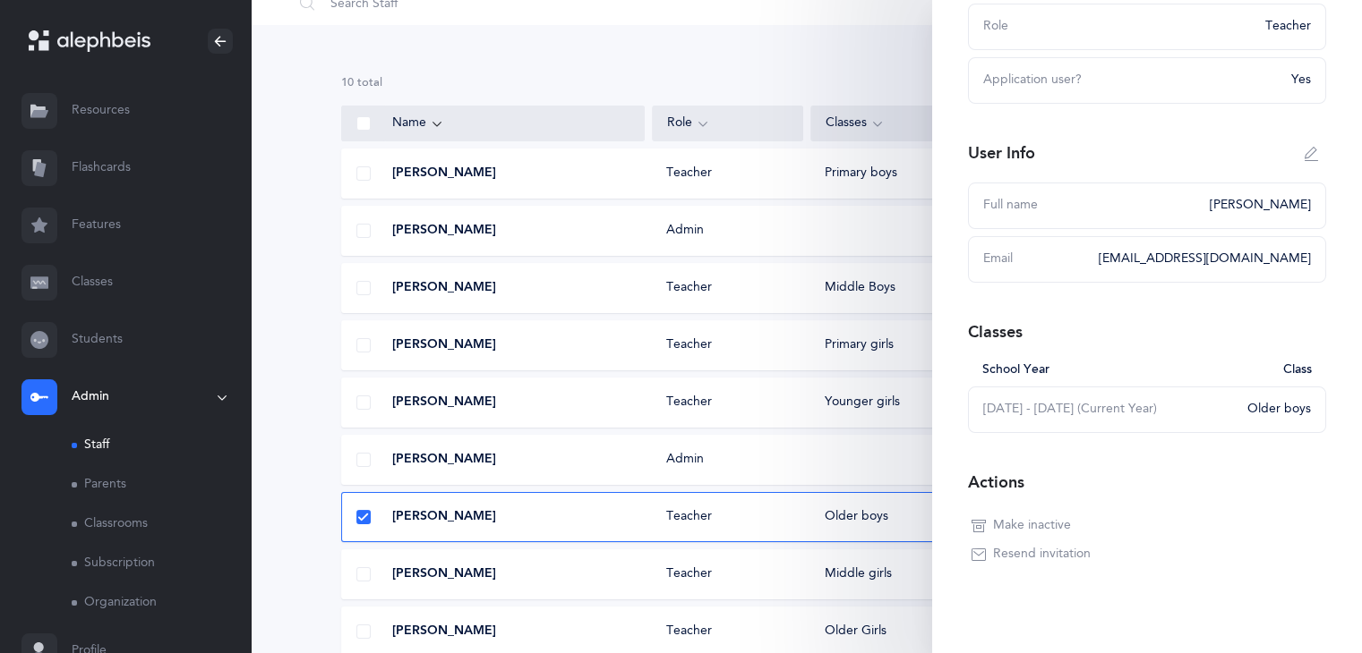
scroll to position [156, 0]
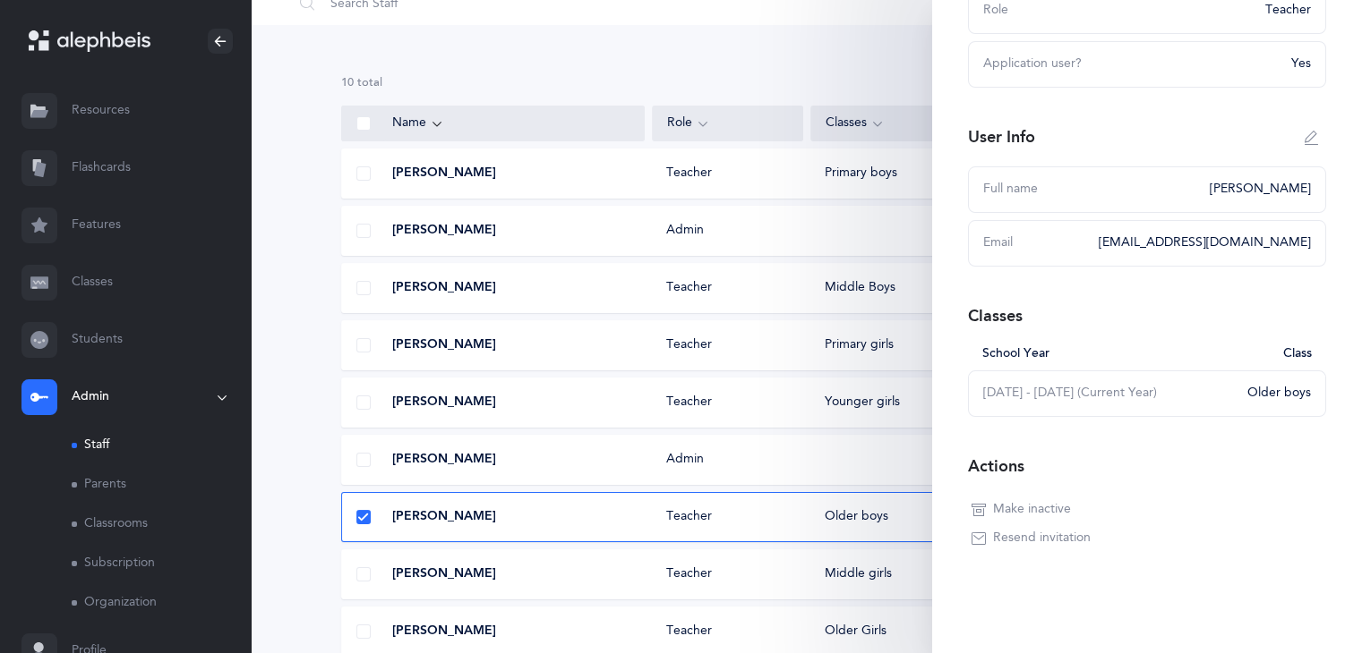
click at [1012, 545] on span "Resend invitation" at bounding box center [1042, 539] width 98 height 18
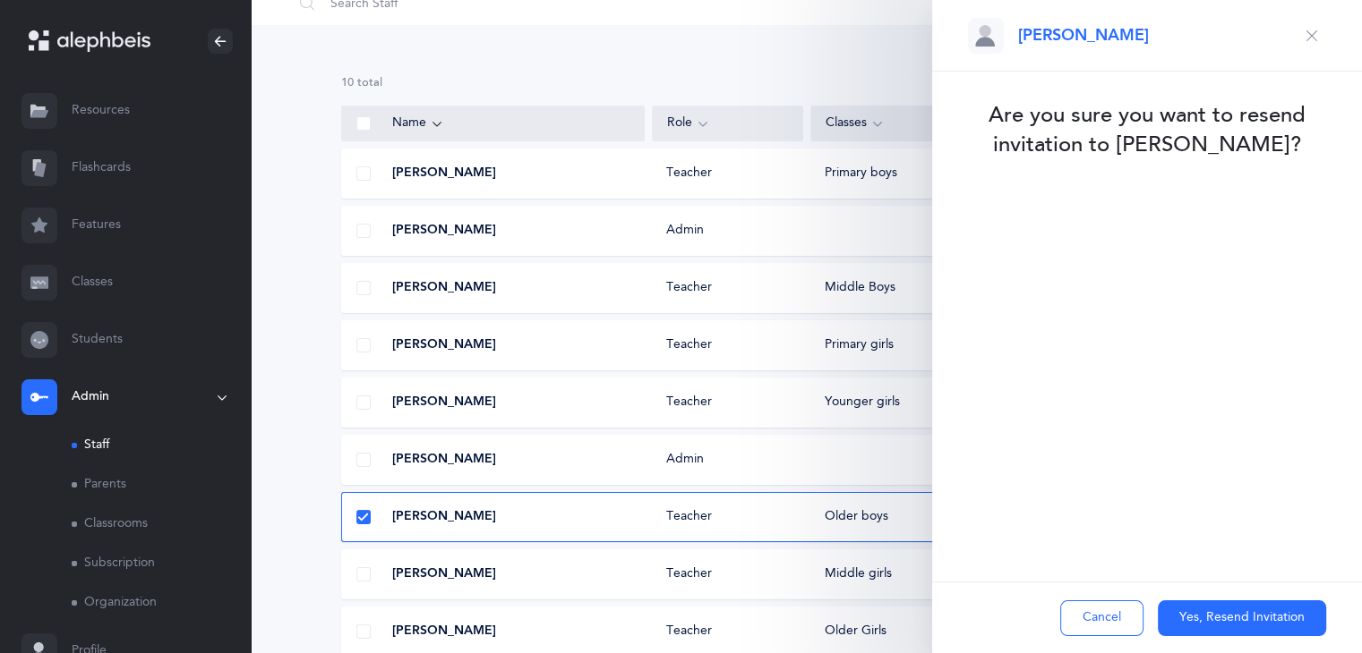
scroll to position [0, 0]
click at [1196, 620] on button "Yes, Resend Invitation" at bounding box center [1241, 619] width 168 height 36
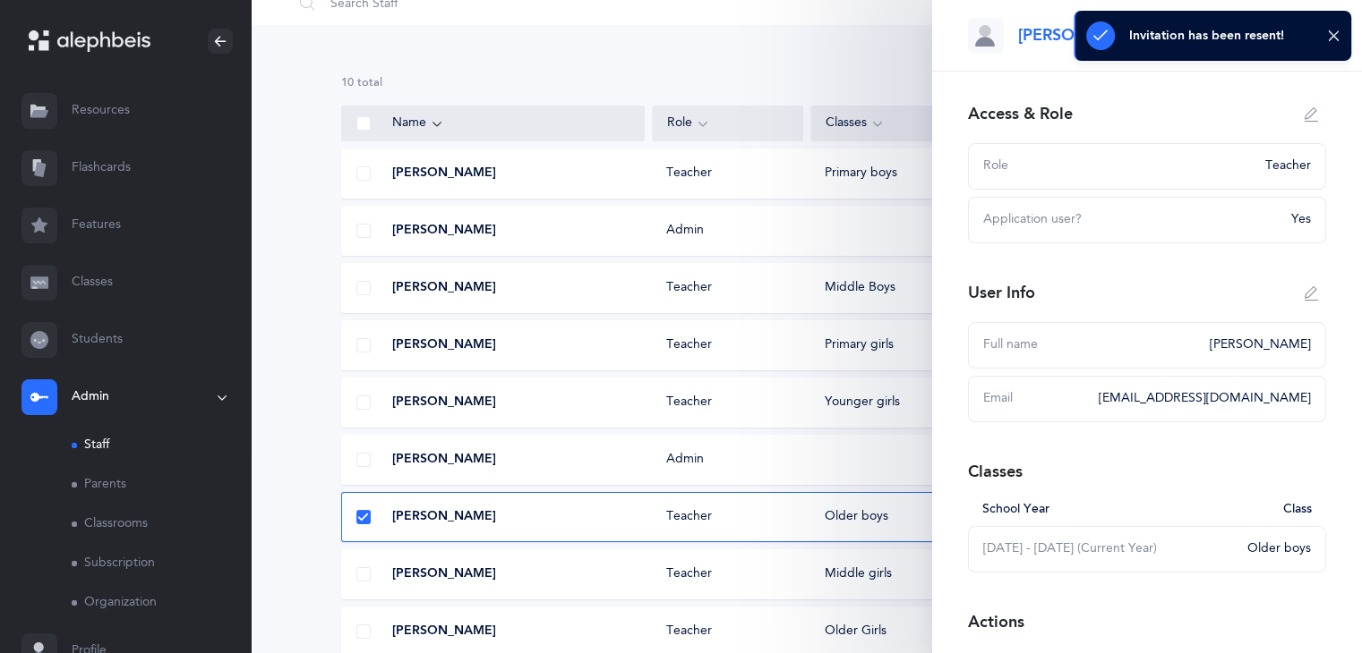
click at [290, 585] on div "10 results total Name Role Classes E-mail Address Mrs. Brocha Dembitzer Teacher…" at bounding box center [806, 409] width 1111 height 768
click at [508, 631] on div "[PERSON_NAME]" at bounding box center [493, 632] width 303 height 18
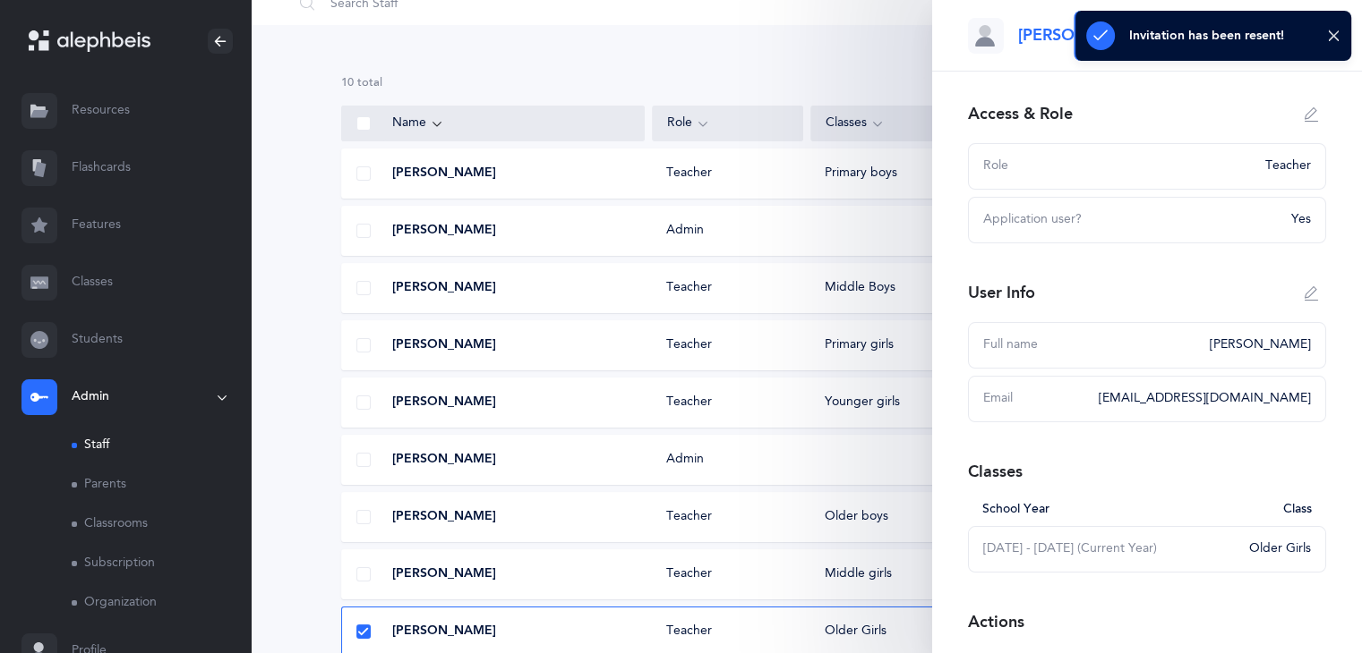
click at [508, 631] on div "[PERSON_NAME]" at bounding box center [493, 632] width 303 height 18
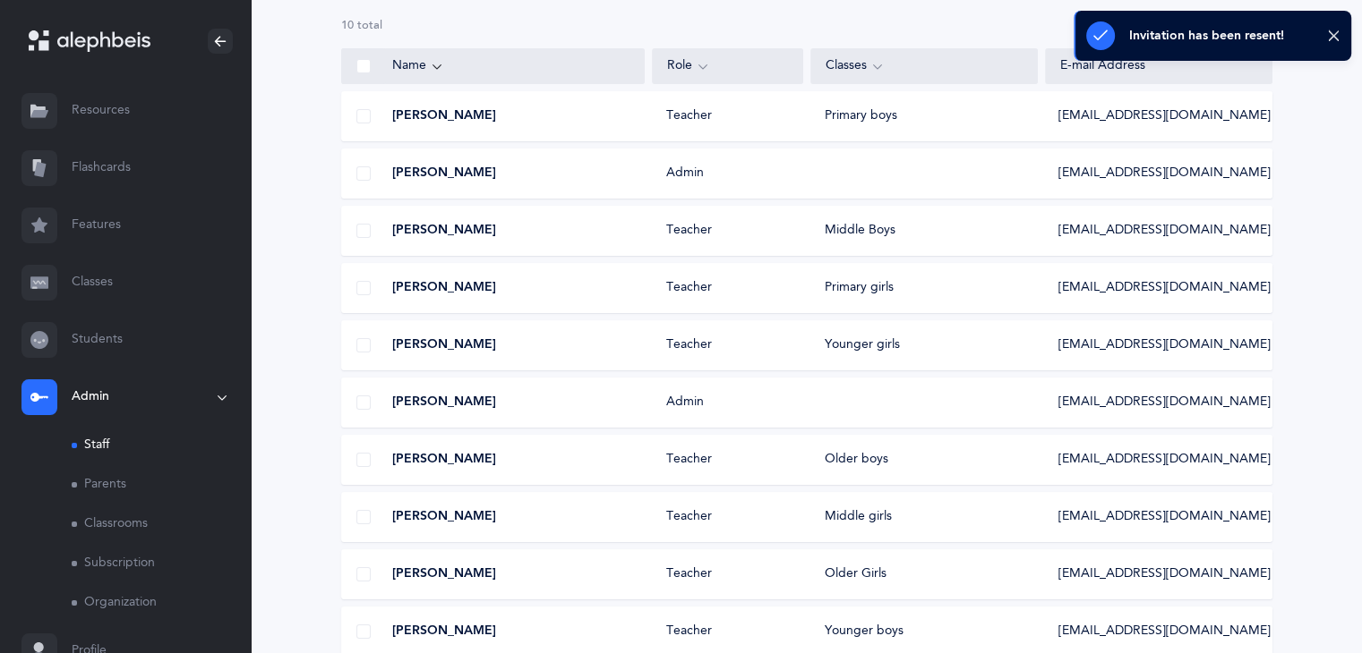
scroll to position [229, 0]
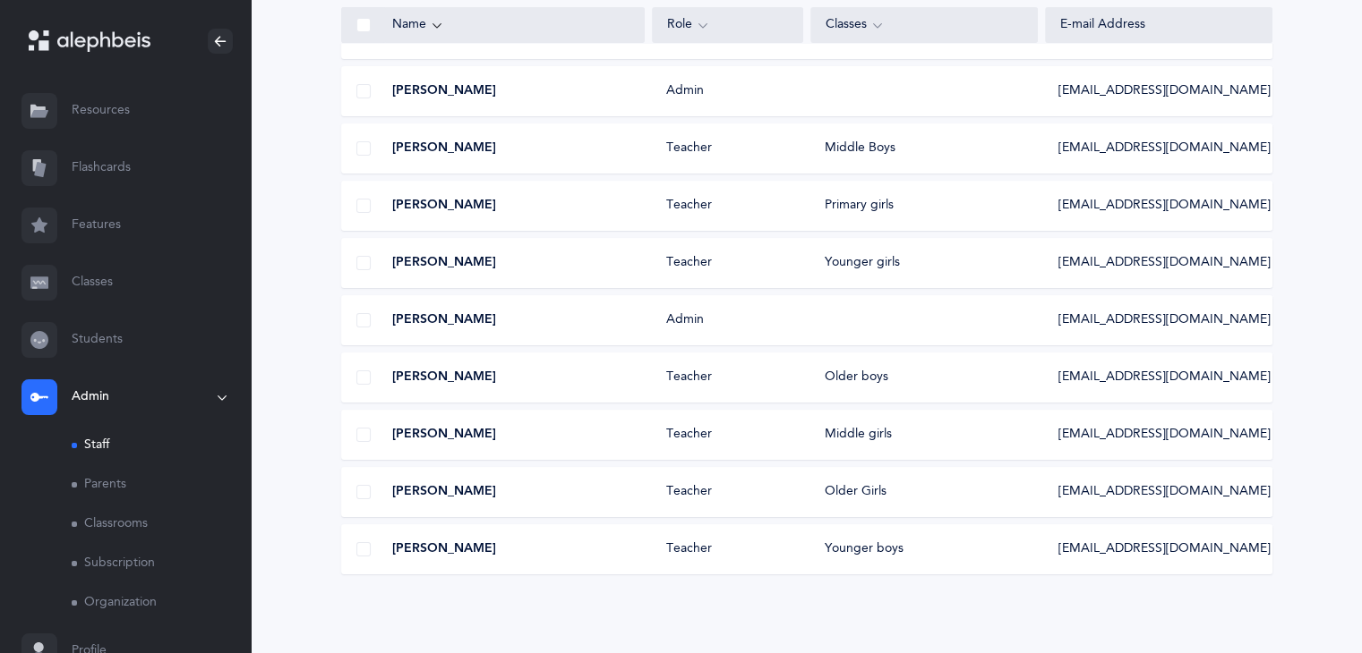
click at [467, 494] on span "[PERSON_NAME]" at bounding box center [444, 492] width 104 height 18
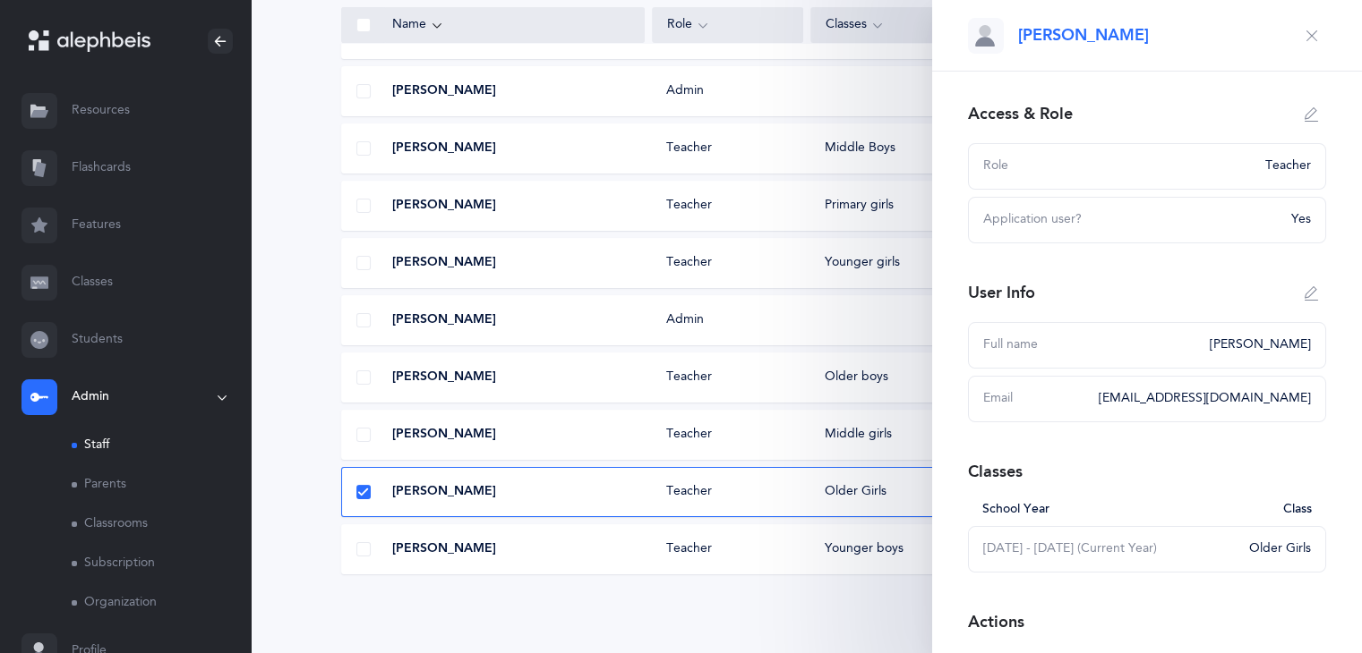
click at [467, 494] on span "[PERSON_NAME]" at bounding box center [444, 492] width 104 height 18
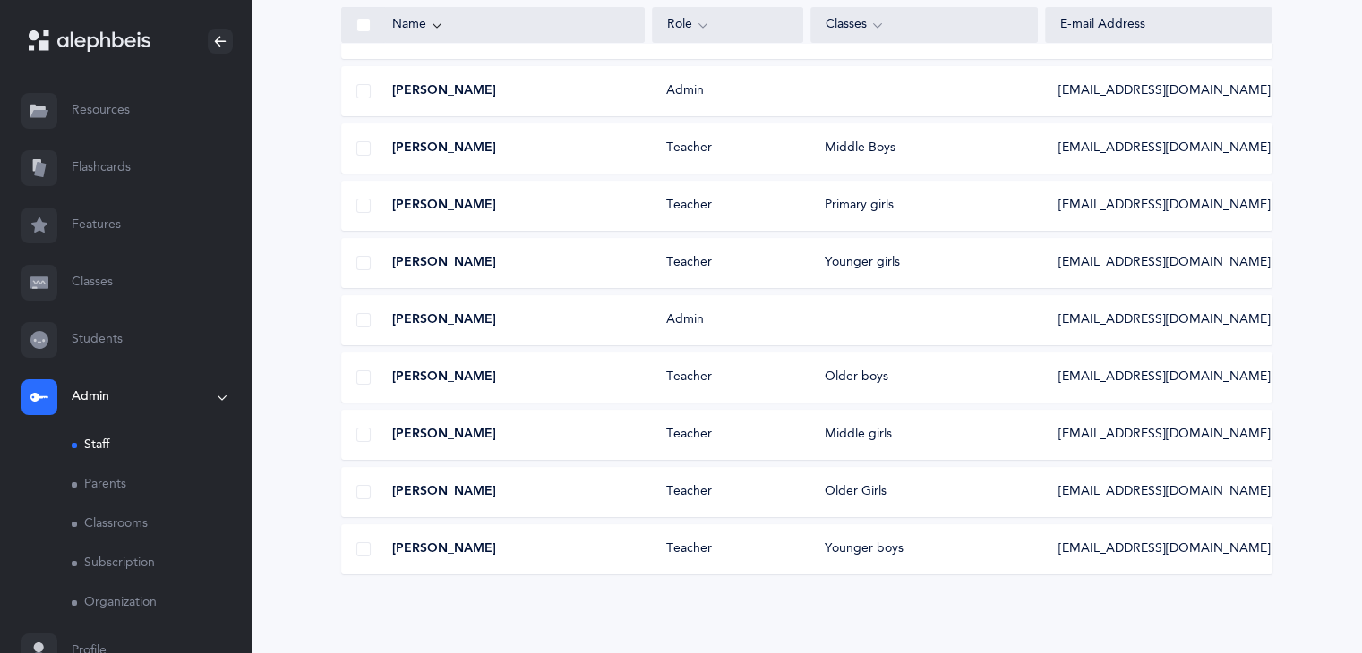
click at [474, 491] on span "[PERSON_NAME]" at bounding box center [444, 492] width 104 height 18
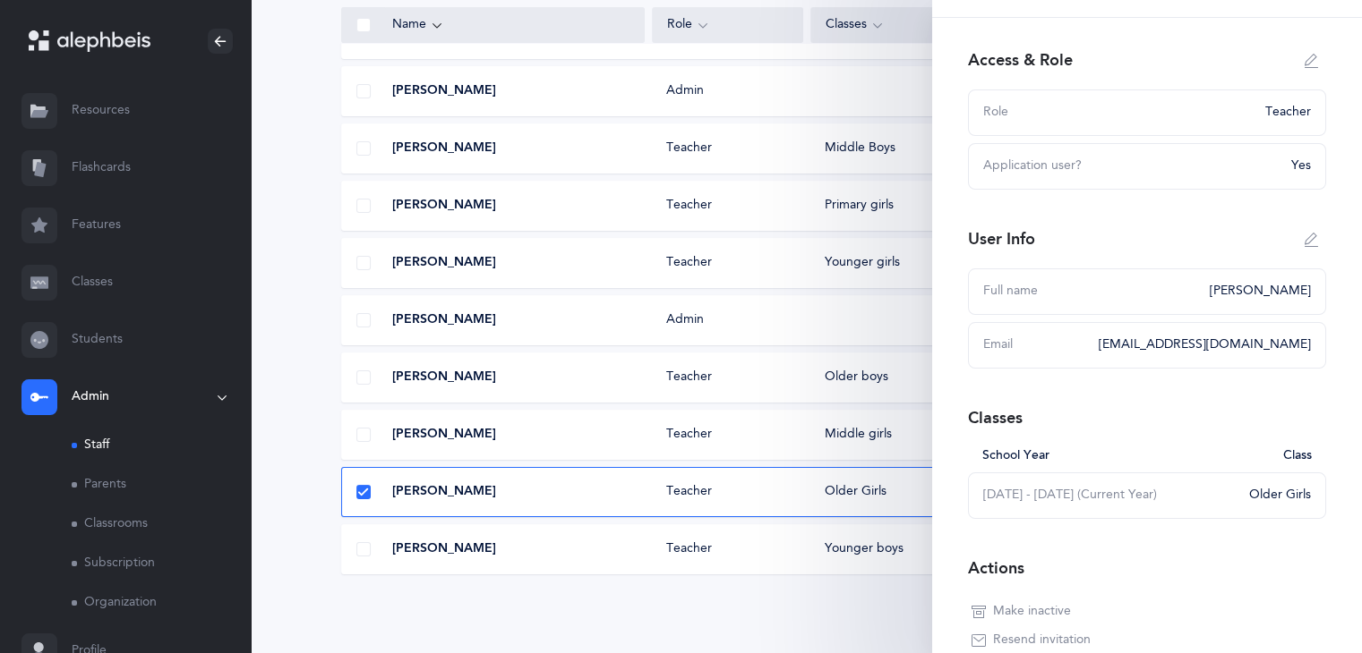
scroll to position [156, 0]
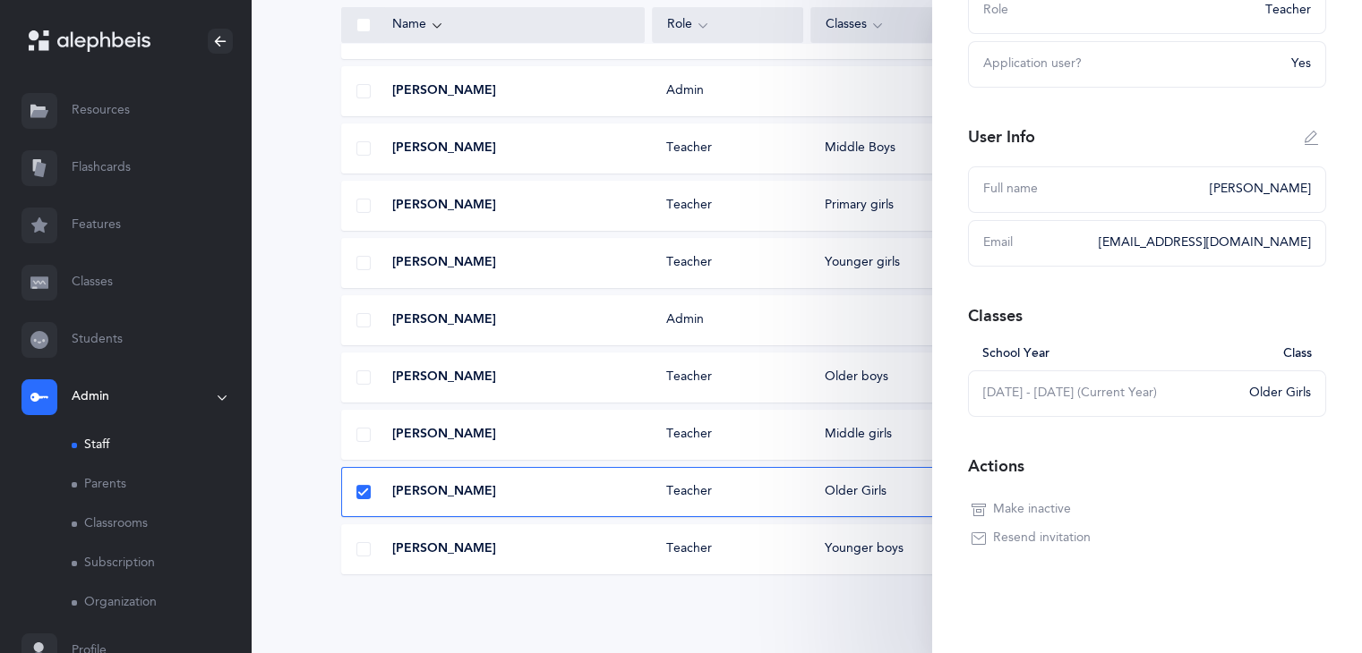
click at [1025, 541] on span "Resend invitation" at bounding box center [1042, 539] width 98 height 18
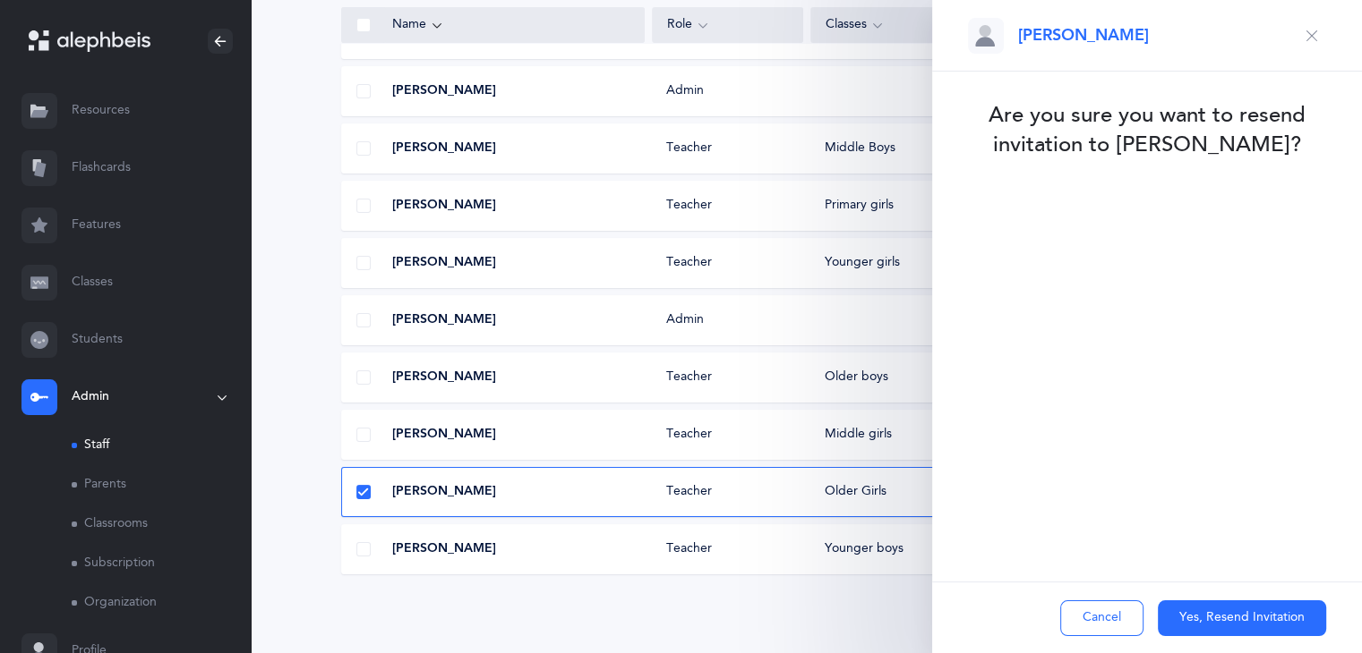
scroll to position [0, 0]
click at [1249, 611] on button "Yes, Resend Invitation" at bounding box center [1241, 619] width 168 height 36
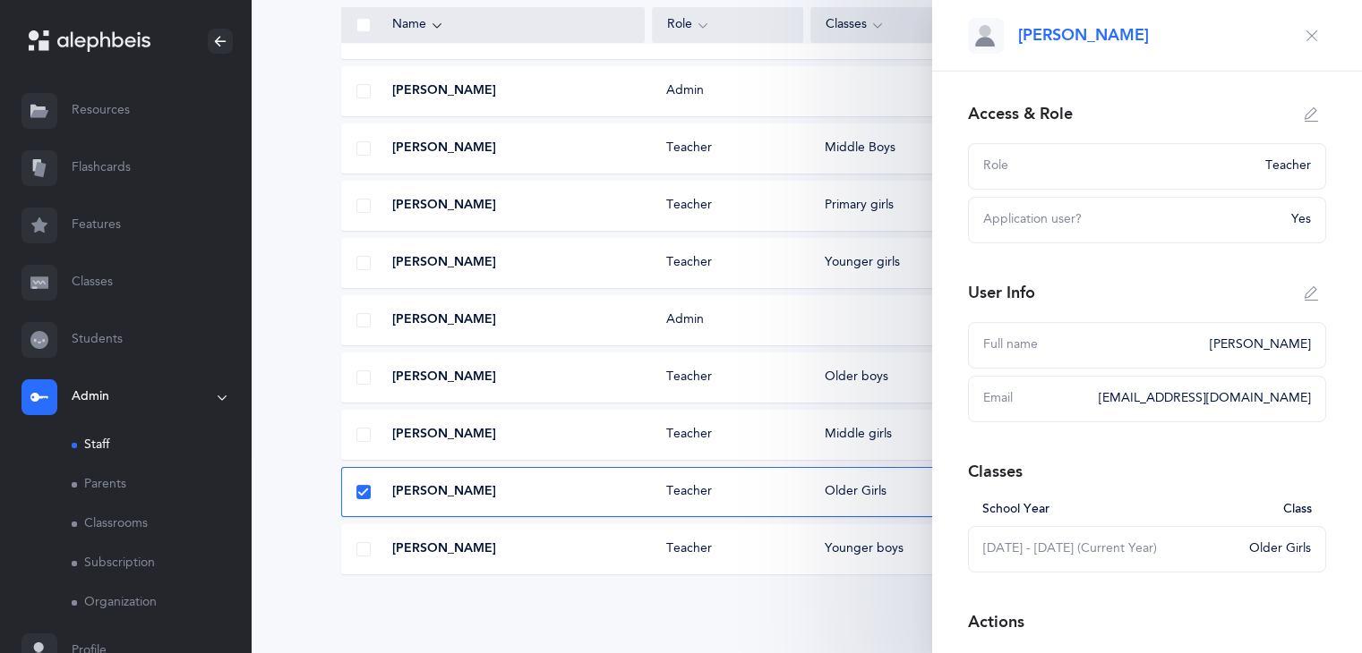
click at [1304, 35] on icon "button" at bounding box center [1311, 36] width 14 height 14
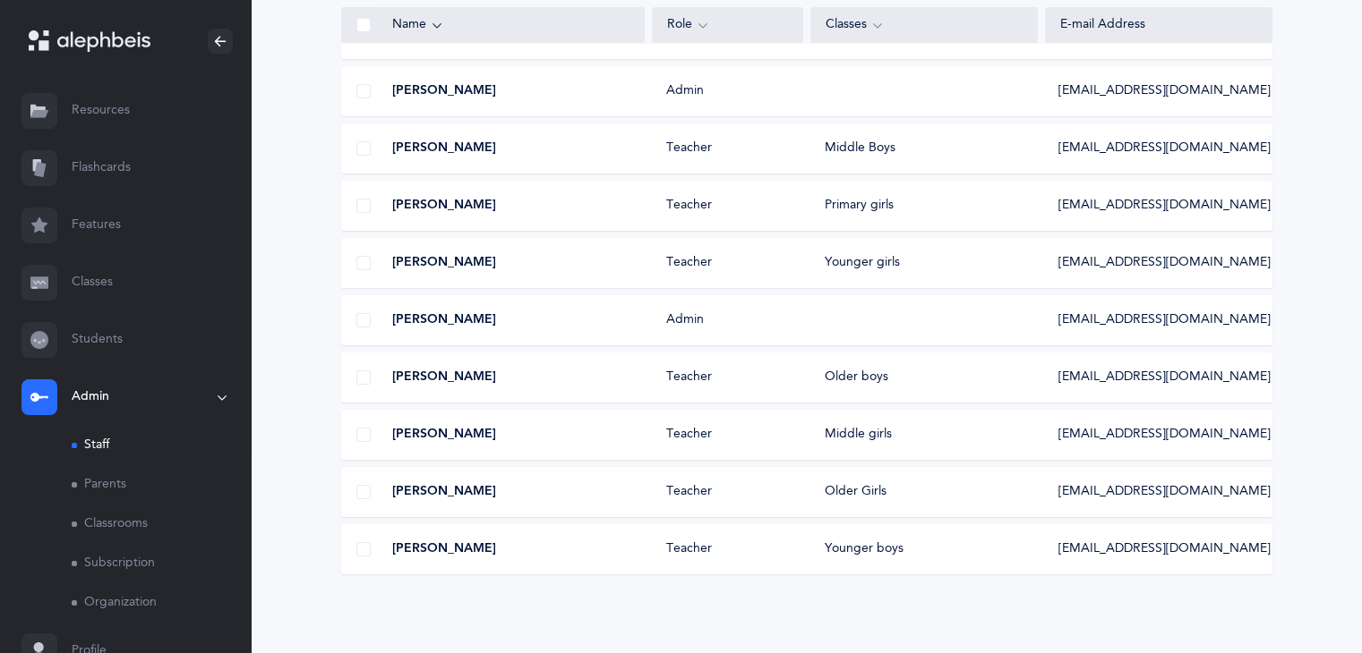
click at [491, 546] on span "[PERSON_NAME]" at bounding box center [444, 550] width 104 height 18
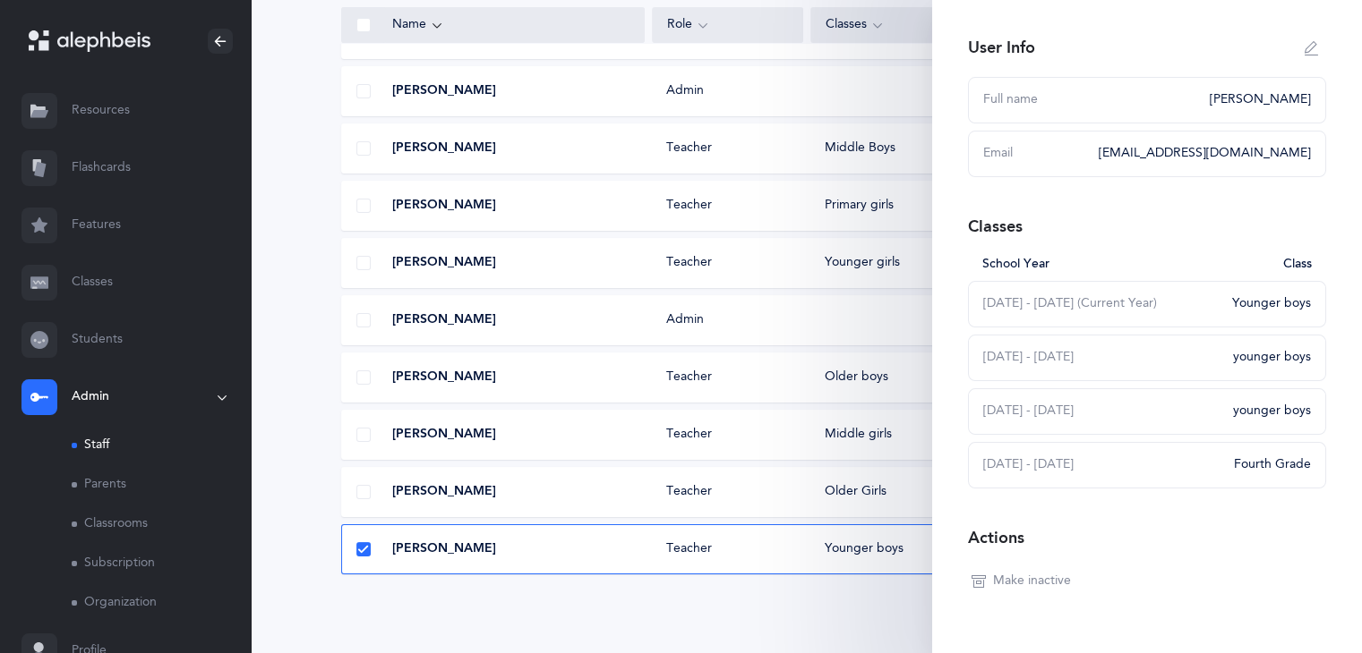
scroll to position [288, 0]
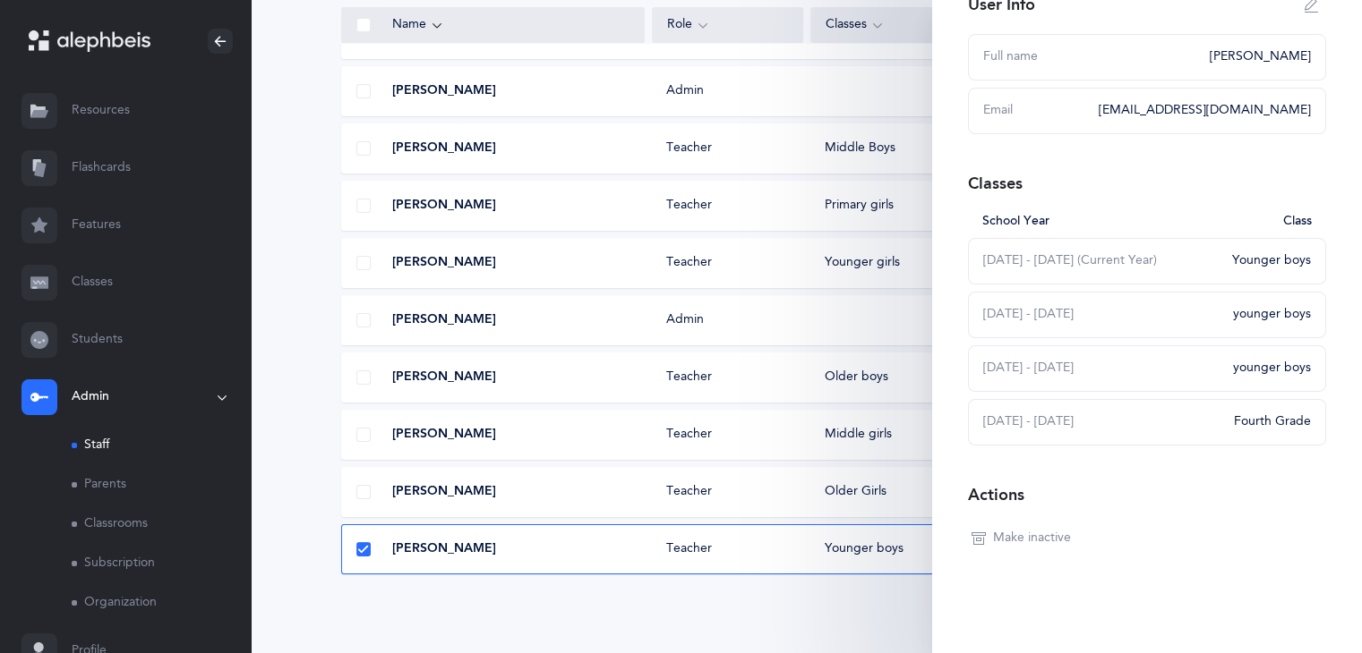
click at [687, 617] on div "10 results total Name Role Classes E-mail Address Mrs. Brocha Dembitzer Teacher…" at bounding box center [806, 269] width 1111 height 768
click at [426, 502] on div "Mrs. Miri Teichman Teacher Older Girls mteichman@thecenternj.org" at bounding box center [806, 492] width 931 height 50
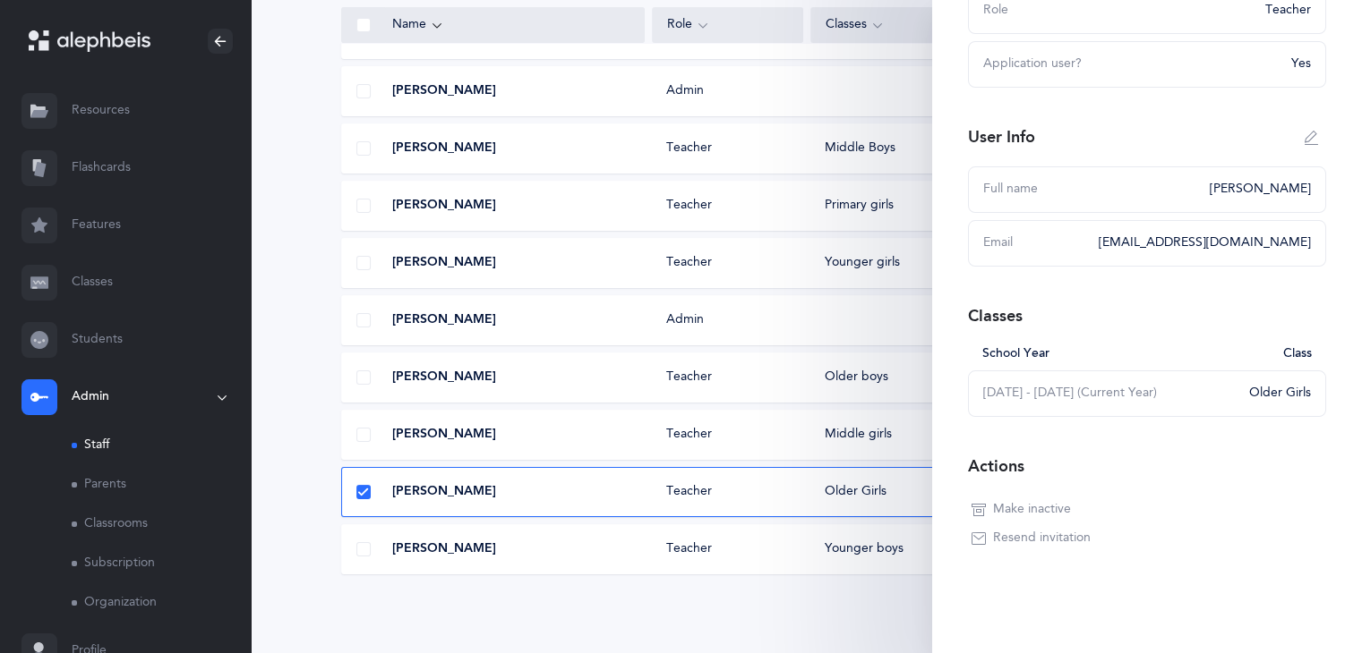
scroll to position [156, 0]
click at [426, 502] on div "Mrs. Miri Teichman Teacher Older Girls mteichman@thecenternj.org" at bounding box center [806, 492] width 931 height 50
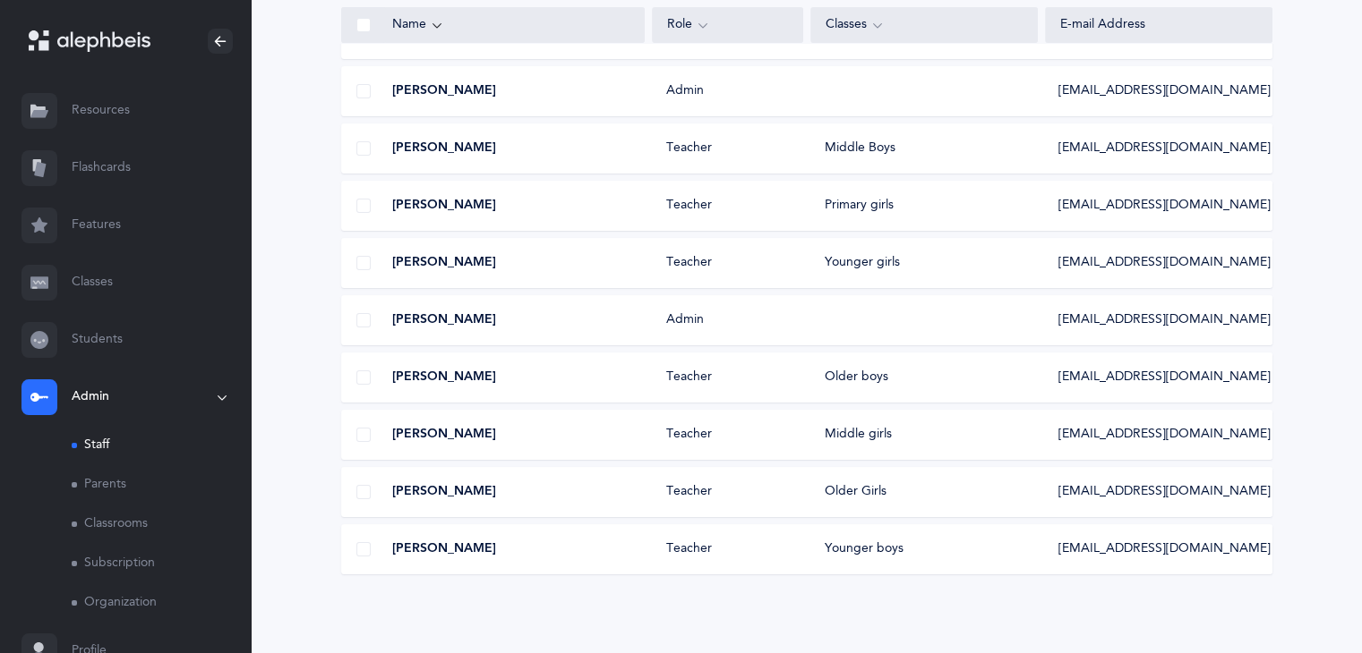
click at [508, 453] on div "Mrs. Shevy Stern Teacher Middle girls shevys@thecenternj.org" at bounding box center [806, 435] width 931 height 50
click at [594, 452] on div "Mrs. Shevy Stern Teacher Middle girls shevys@thecenternj.org" at bounding box center [806, 435] width 931 height 50
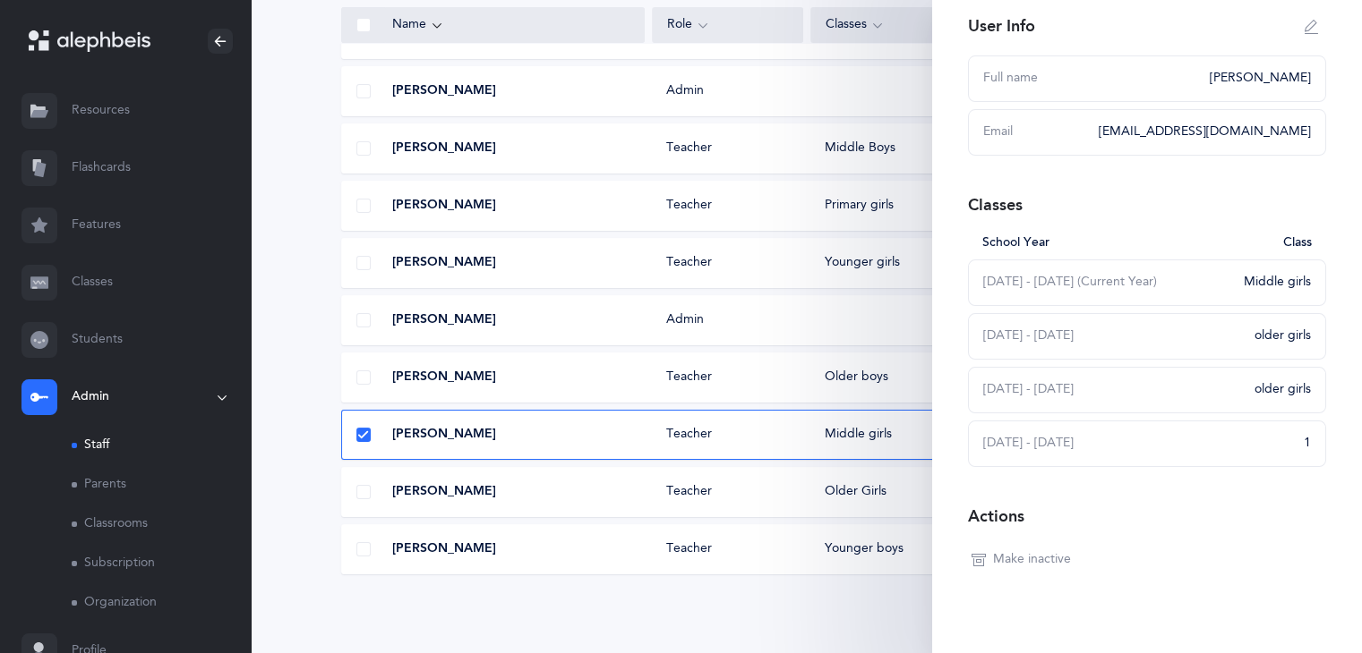
scroll to position [288, 0]
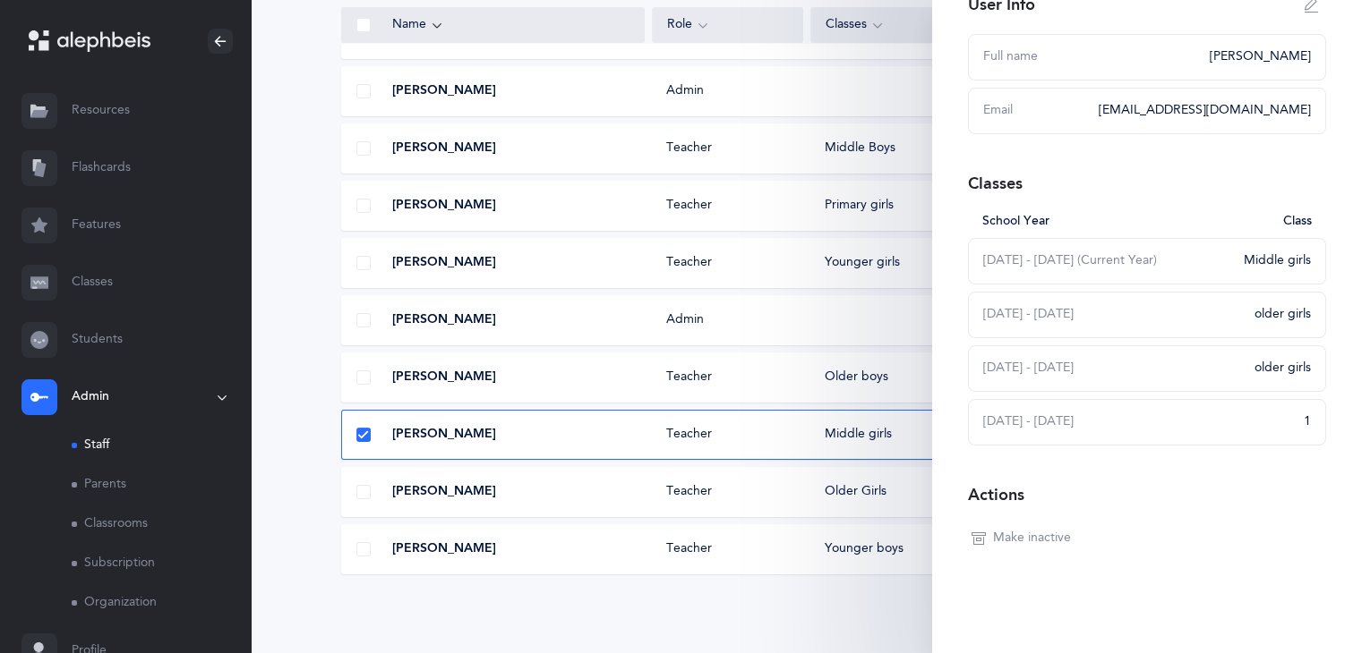
click at [305, 605] on div "10 results total Name Role Classes E-mail Address Mrs. Brocha Dembitzer Teacher…" at bounding box center [806, 269] width 1111 height 768
click at [284, 161] on div "10 results total Name Role Classes E-mail Address Mrs. Brocha Dembitzer Teacher…" at bounding box center [806, 269] width 1111 height 768
